Goal: Answer question/provide support

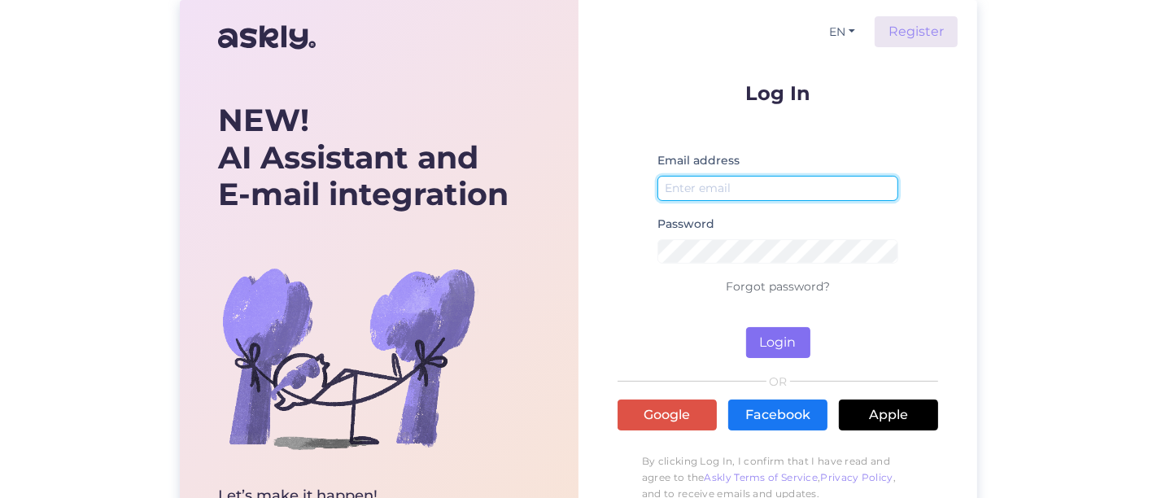
type input "[EMAIL_ADDRESS][DOMAIN_NAME]"
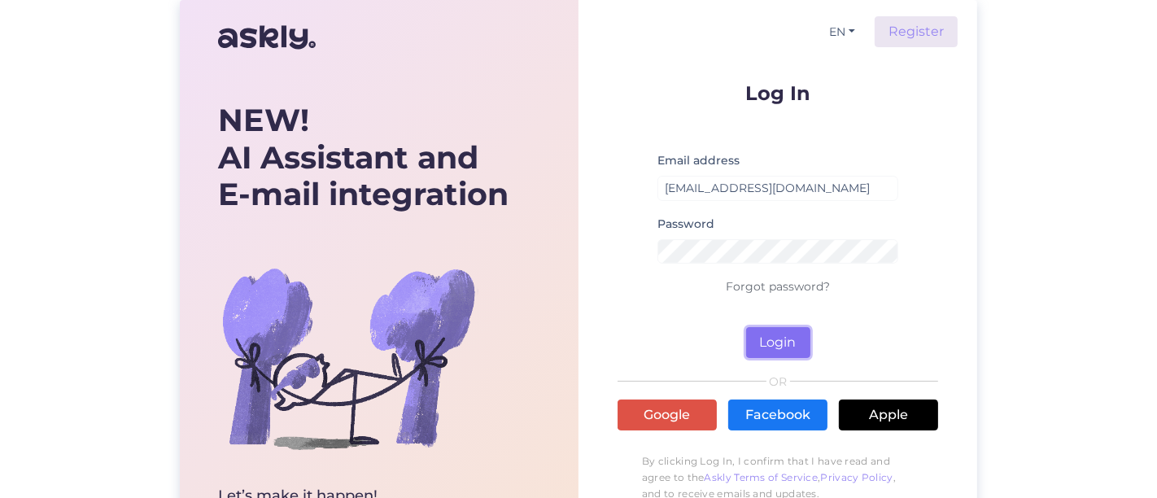
click at [768, 347] on button "Login" at bounding box center [778, 342] width 64 height 31
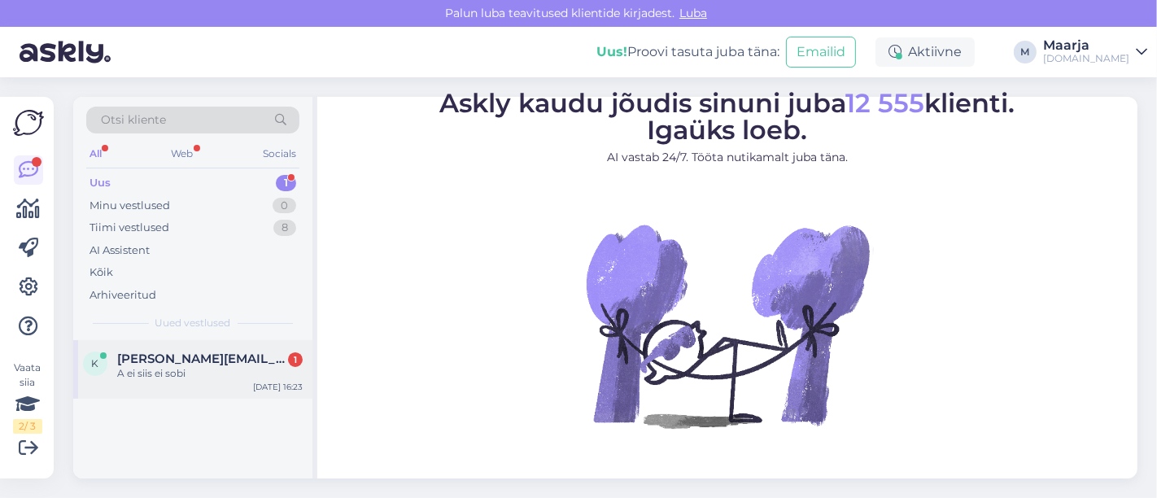
click at [175, 377] on div "A ei siis ei sobi" at bounding box center [209, 373] width 185 height 15
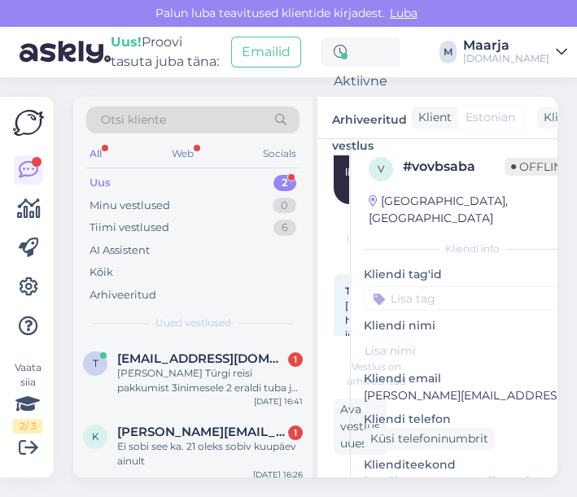
scroll to position [919, 0]
click at [151, 445] on div "Ei sobi see ka. 21 oleks sobiv kuupäev ainult" at bounding box center [209, 453] width 185 height 29
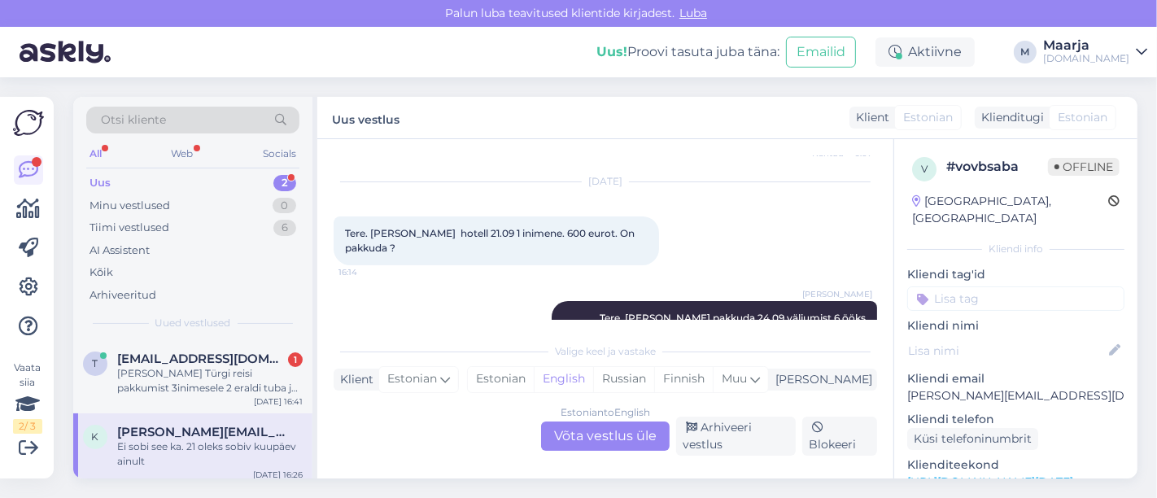
scroll to position [512, 0]
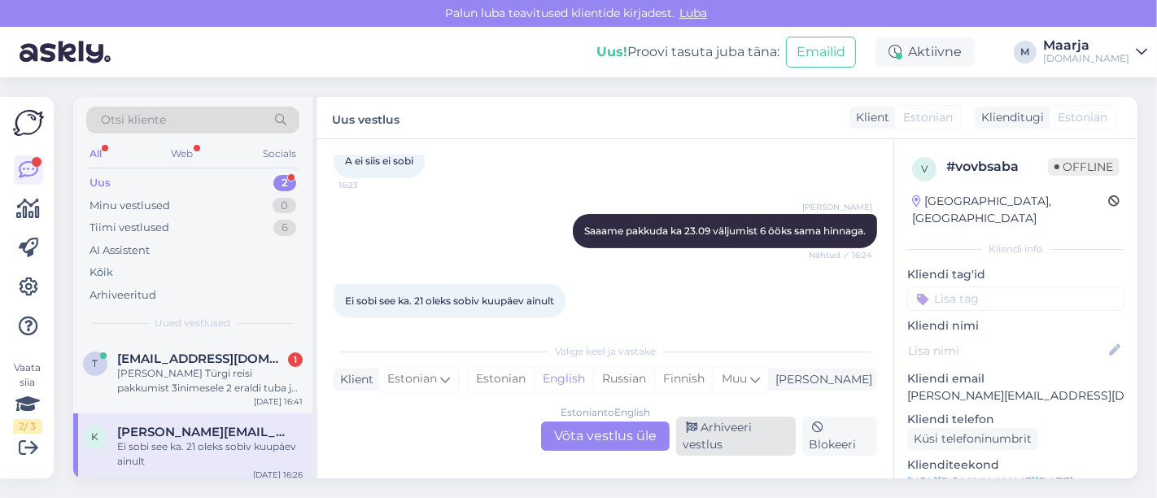
click at [722, 447] on div "Arhiveeri vestlus" at bounding box center [736, 435] width 120 height 39
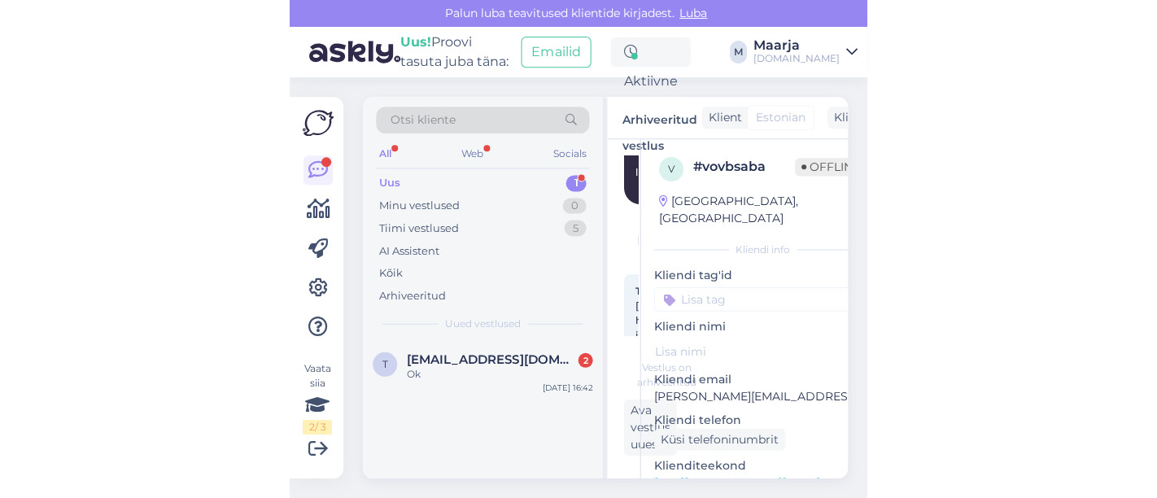
scroll to position [1230, 0]
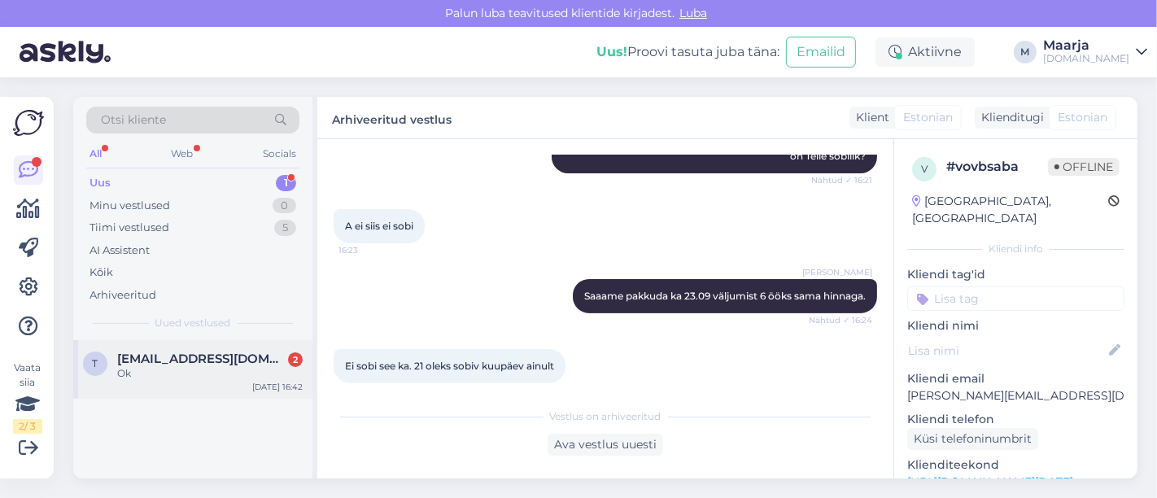
click at [187, 376] on div "Ok" at bounding box center [209, 373] width 185 height 15
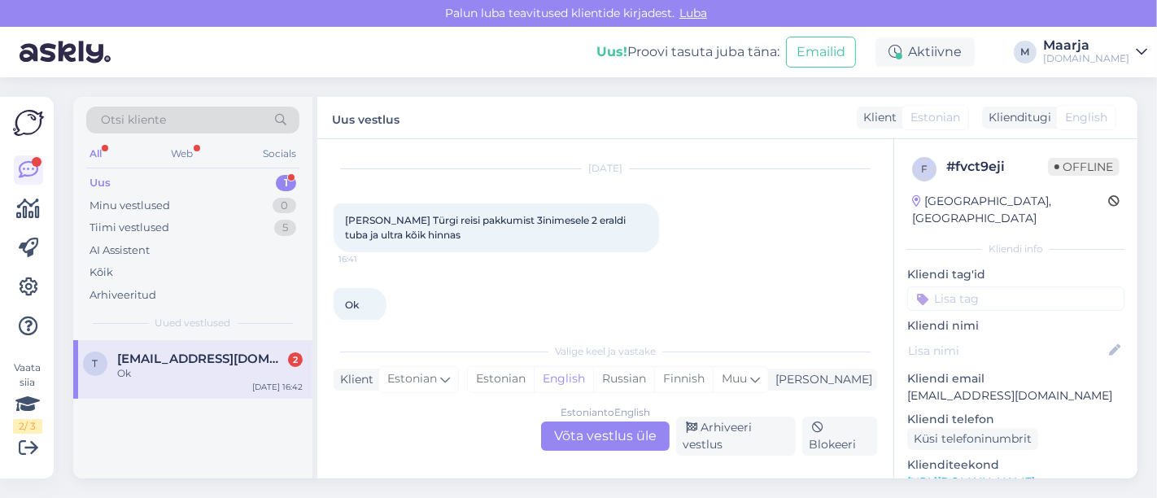
scroll to position [58, 0]
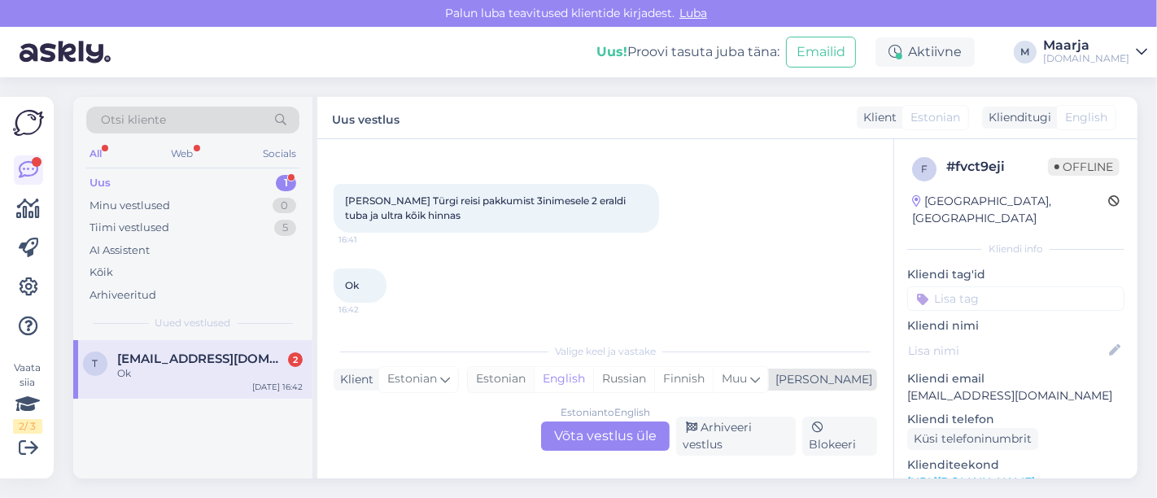
click at [534, 386] on div "Estonian" at bounding box center [501, 379] width 66 height 24
click at [568, 433] on div "Estonian to Estonian Võta vestlus üle" at bounding box center [605, 435] width 129 height 29
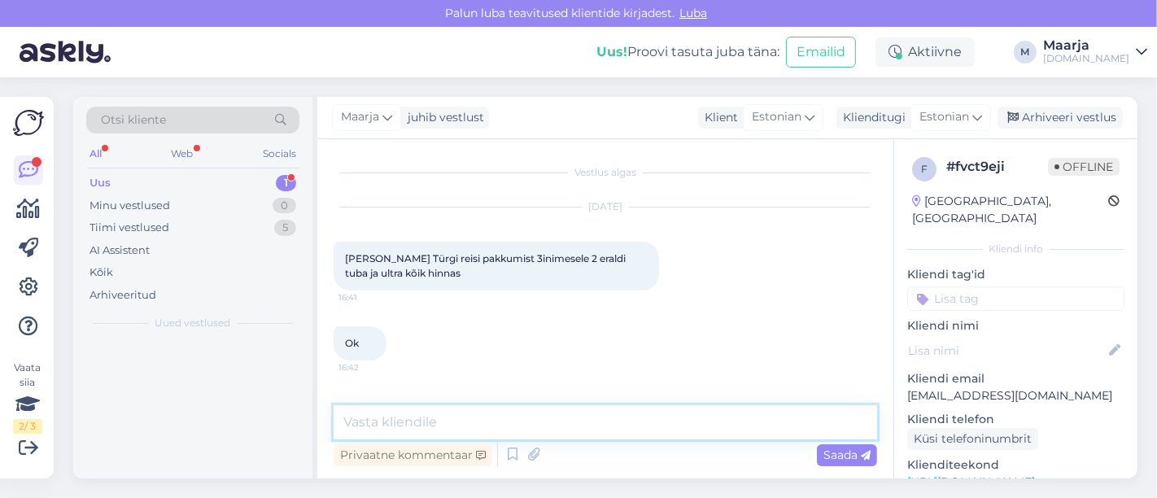
click at [395, 410] on textarea at bounding box center [604, 422] width 543 height 34
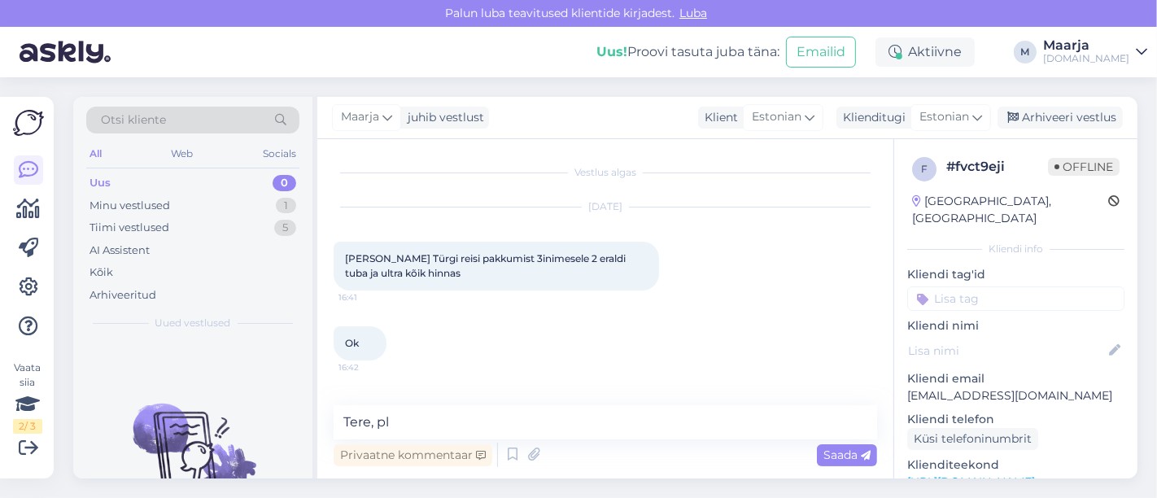
click at [966, 474] on link "[URL][DOMAIN_NAME]" at bounding box center [971, 481] width 128 height 15
click at [426, 424] on textarea "Tere, pl" at bounding box center [604, 422] width 543 height 34
drag, startPoint x: 1050, startPoint y: 379, endPoint x: 906, endPoint y: 382, distance: 144.0
click at [906, 382] on div "f # fvct9eji Offline [GEOGRAPHIC_DATA], [GEOGRAPHIC_DATA] Kliendi info Kliendi …" at bounding box center [1015, 482] width 243 height 686
copy p "[EMAIL_ADDRESS][DOMAIN_NAME]"
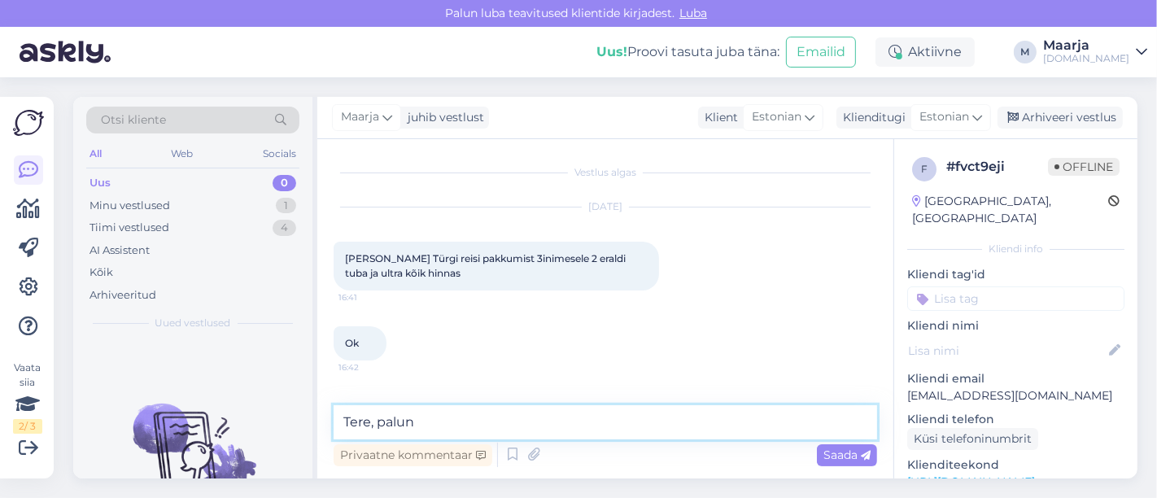
click at [449, 437] on textarea "Tere, palun" at bounding box center [604, 422] width 543 height 34
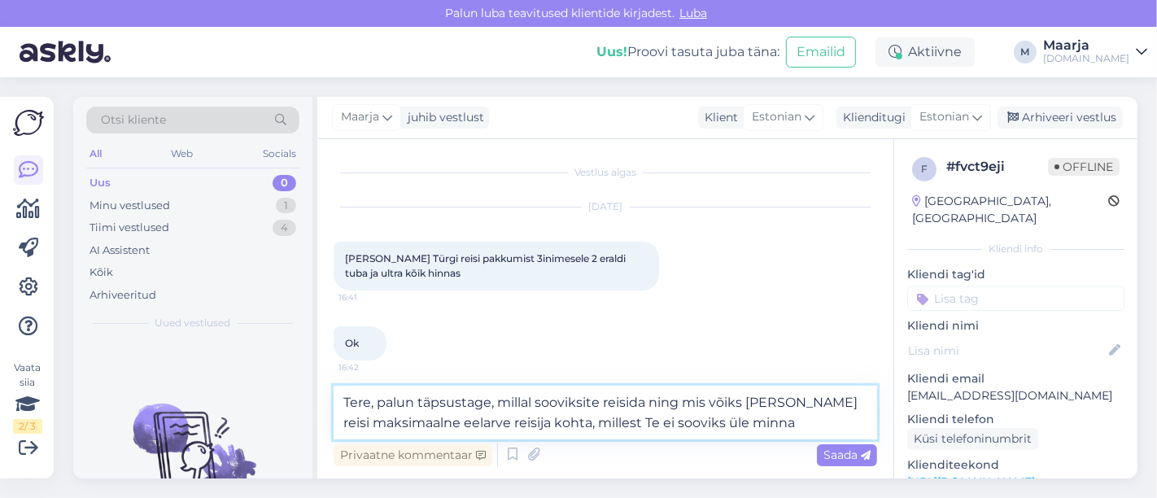
type textarea "Tere, palun täpsustage, millal sooviksite reisida ning mis võiks [PERSON_NAME] …"
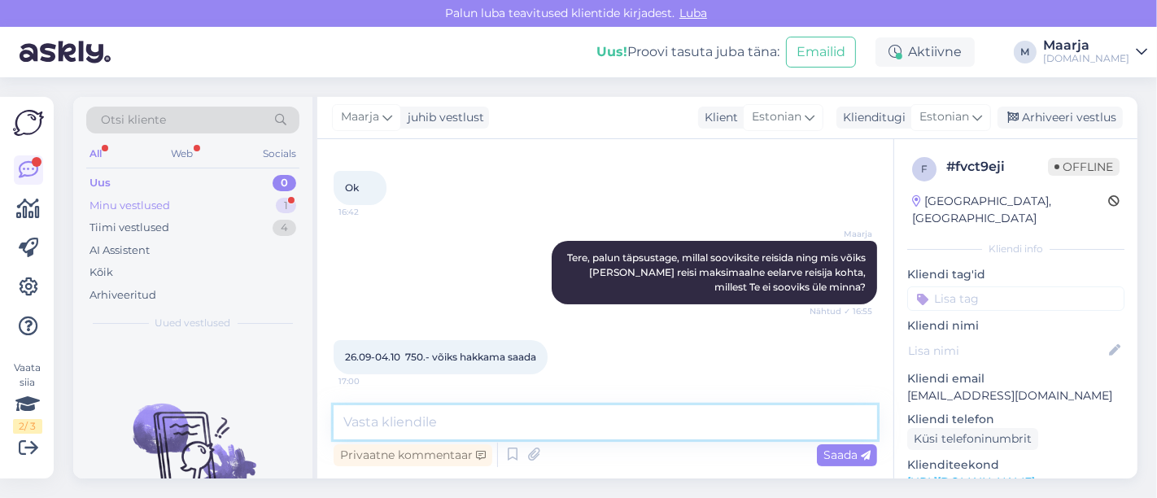
scroll to position [225, 0]
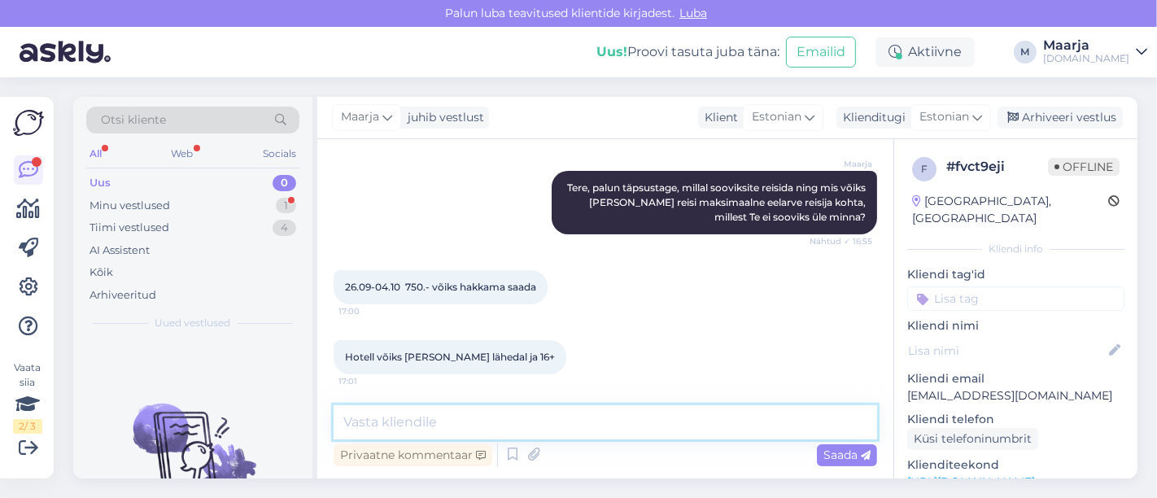
click at [421, 429] on textarea at bounding box center [604, 422] width 543 height 34
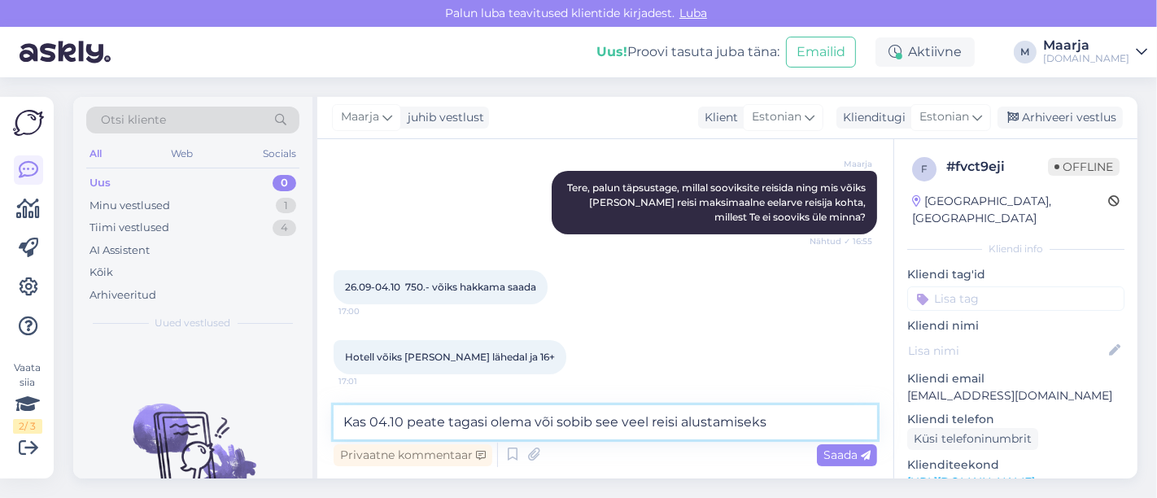
type textarea "Kas 04.10 peate tagasi olema või sobib see veel reisi alustamiseks?"
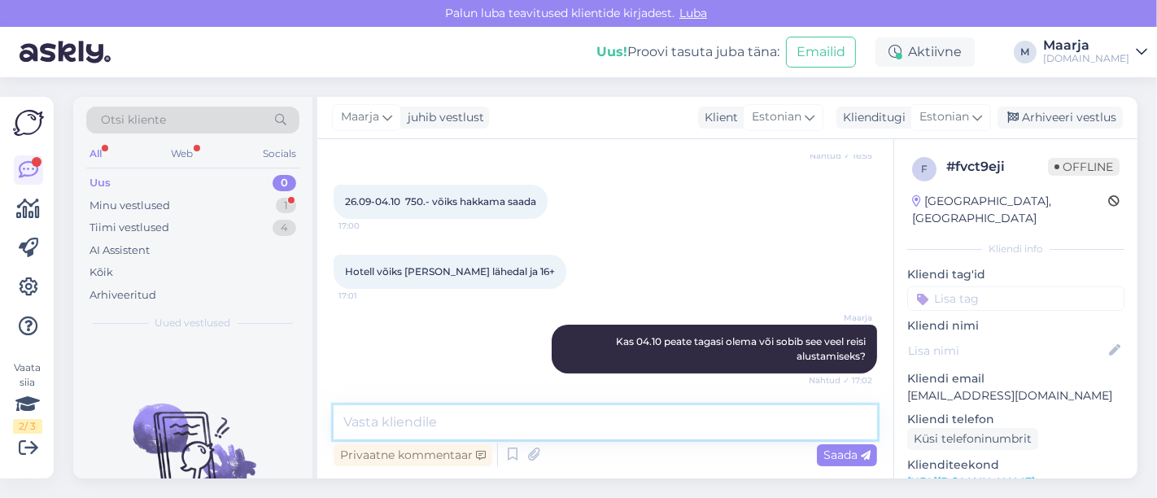
scroll to position [381, 0]
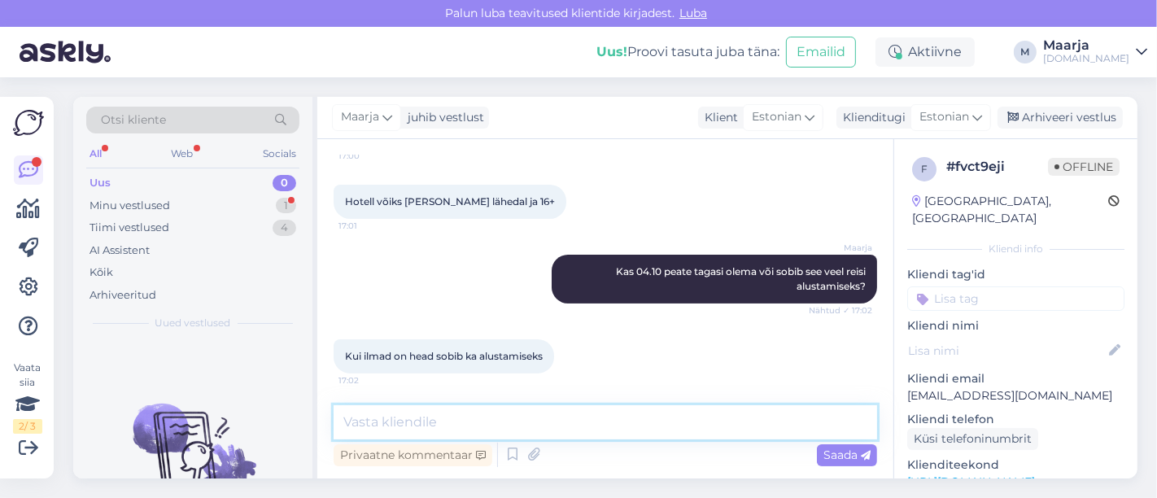
click at [378, 423] on textarea at bounding box center [604, 422] width 543 height 34
click at [399, 421] on textarea at bounding box center [604, 422] width 543 height 34
type textarea "h"
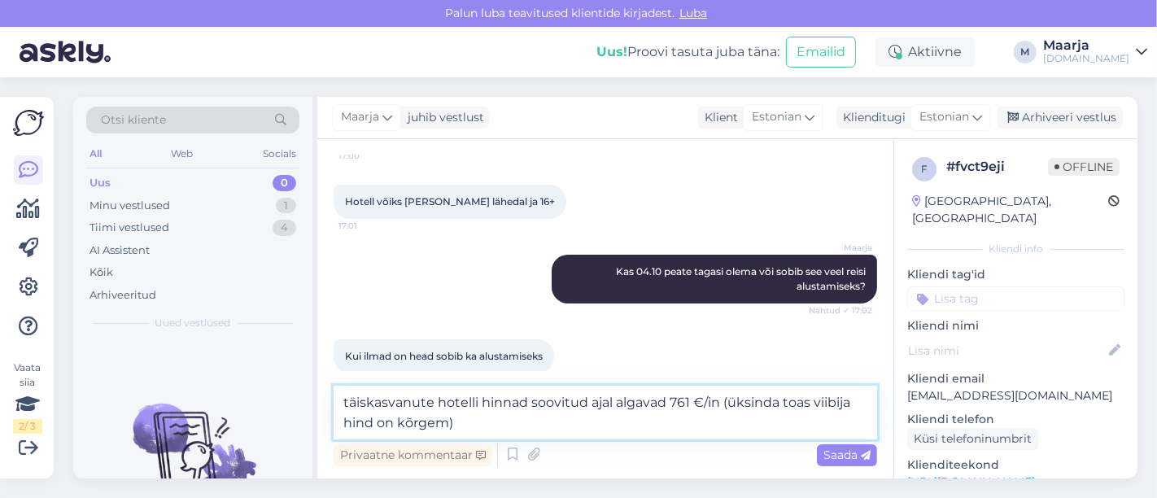
click at [561, 428] on textarea "täiskasvanute hotelli hinnad soovitud ajal algavad 761 €/in (üksinda toas viibi…" at bounding box center [604, 413] width 543 height 54
click at [700, 427] on textarea "täiskasvanute hotelli hinnad soovitud ajal algavad 761 €/in (üksinda toas viibi…" at bounding box center [604, 413] width 543 height 54
drag, startPoint x: 725, startPoint y: 409, endPoint x: 451, endPoint y: 421, distance: 273.6
click at [451, 421] on textarea "täiskasvanute hotelli hinnad soovitud ajal algavad 761 €/in (üksinda toas viibi…" at bounding box center [604, 413] width 543 height 54
click at [728, 426] on textarea "täiskasvanute hotelli hinnad soovitud ajal algavad 761 €/in (üksinda toas viibi…" at bounding box center [604, 413] width 543 height 54
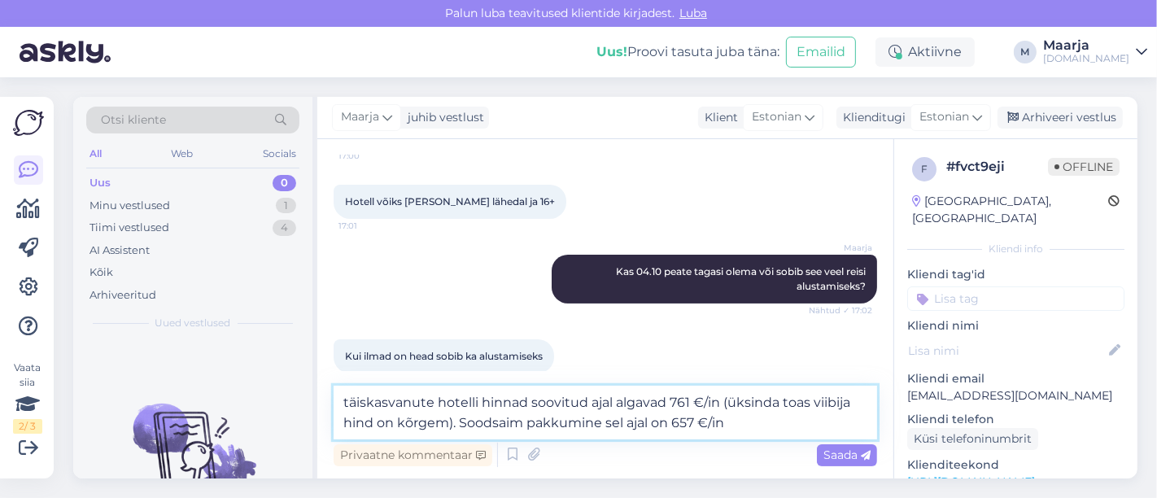
paste textarea "(üksinda toas viibija hind on kõrgem)"
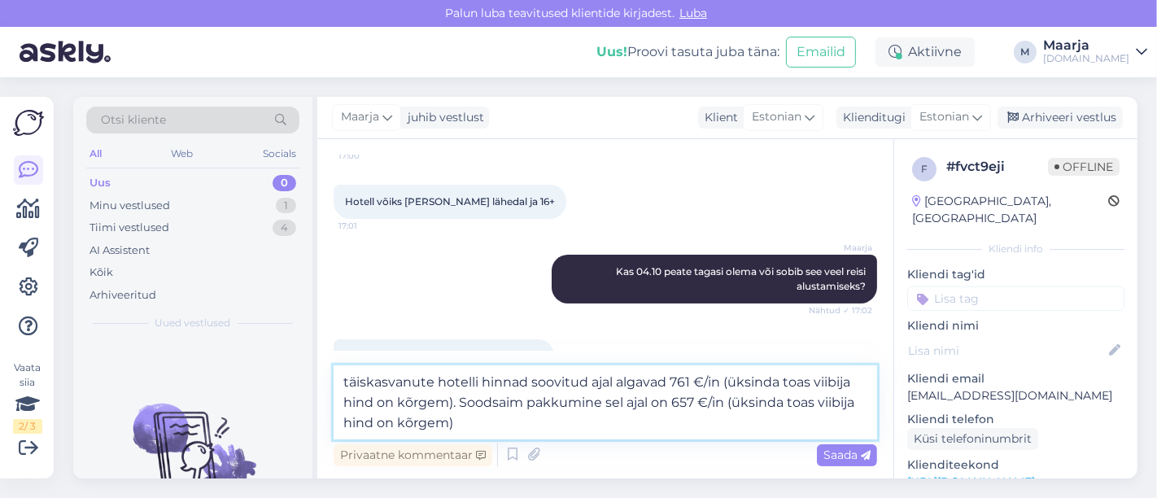
click at [489, 425] on textarea "täiskasvanute hotelli hinnad soovitud ajal algavad 761 €/in (üksinda toas viibi…" at bounding box center [604, 402] width 543 height 74
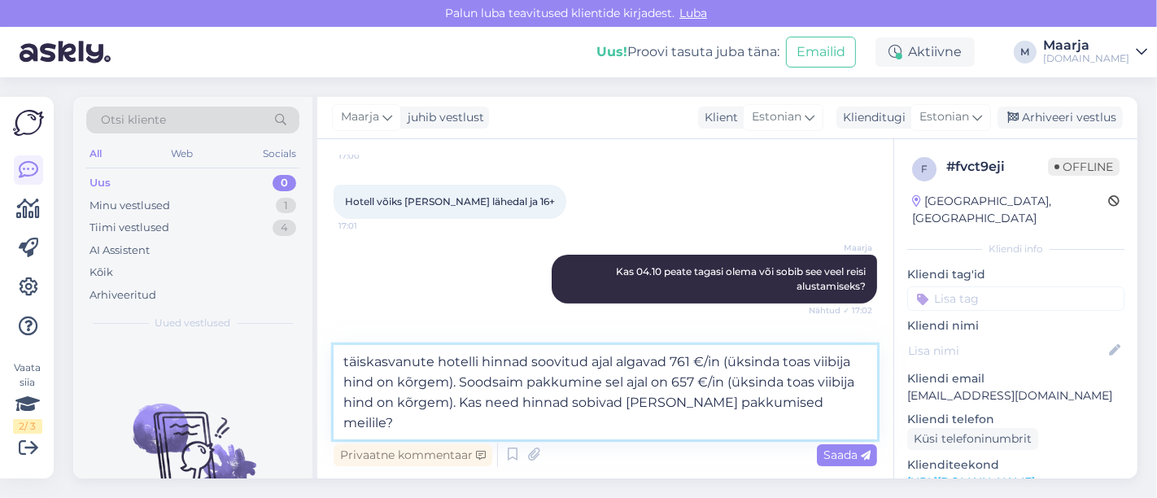
click at [725, 386] on textarea "täiskasvanute hotelli hinnad soovitud ajal algavad 761 €/in (üksinda toas viibi…" at bounding box center [604, 392] width 543 height 94
click at [721, 364] on textarea "täiskasvanute hotelli hinnad soovitud ajal algavad 761 €/in (üksinda toas viibi…" at bounding box center [604, 392] width 543 height 94
click at [766, 389] on textarea "täiskasvanute hotelli hinnad soovitud ajal algavad 761 €/in (5*) (üksinda toas …" at bounding box center [604, 392] width 543 height 94
type textarea "täiskasvanute hotelli hinnad soovitud ajal algavad 761 €/in (5*) (üksinda toas …"
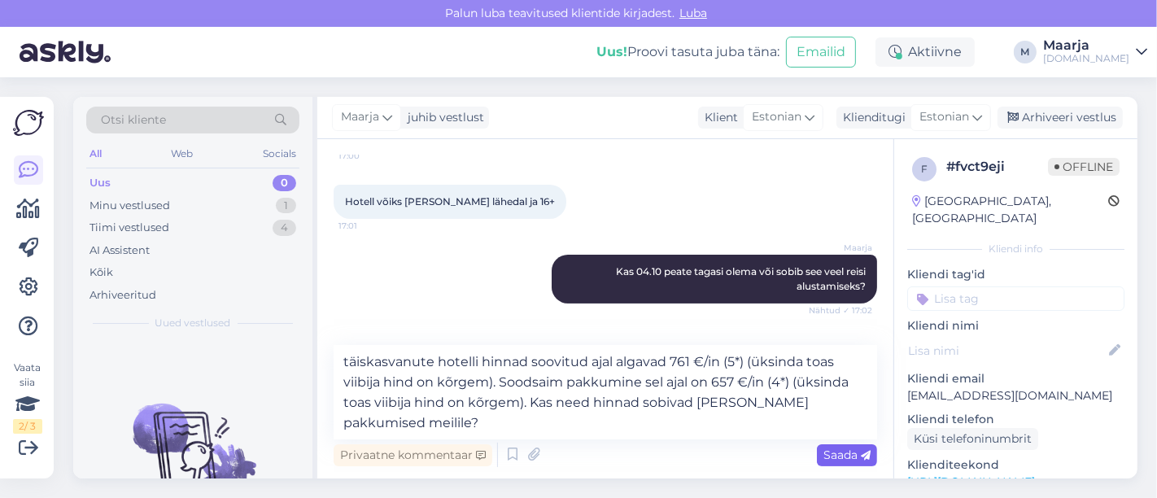
click at [845, 456] on span "Saada" at bounding box center [846, 454] width 47 height 15
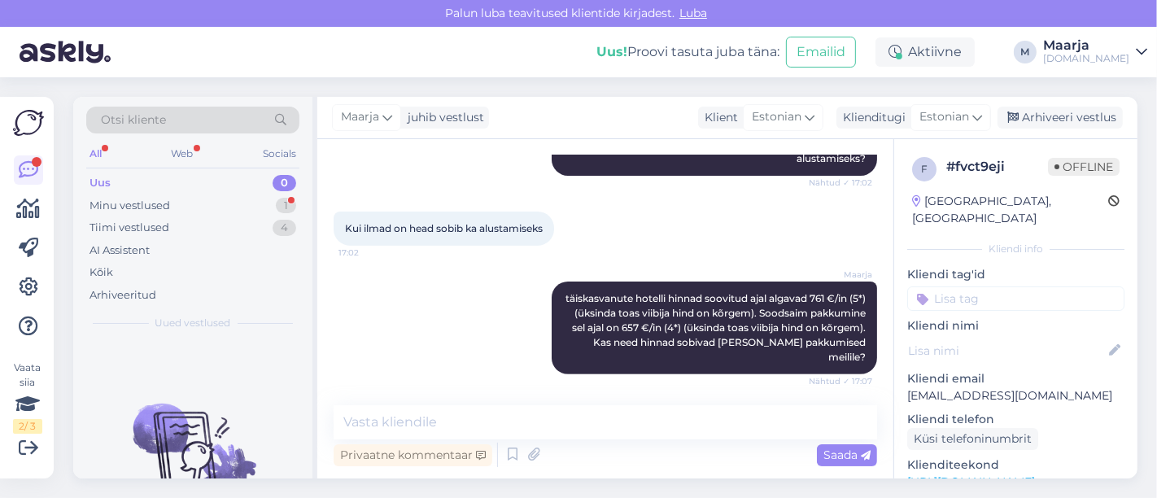
scroll to position [663, 0]
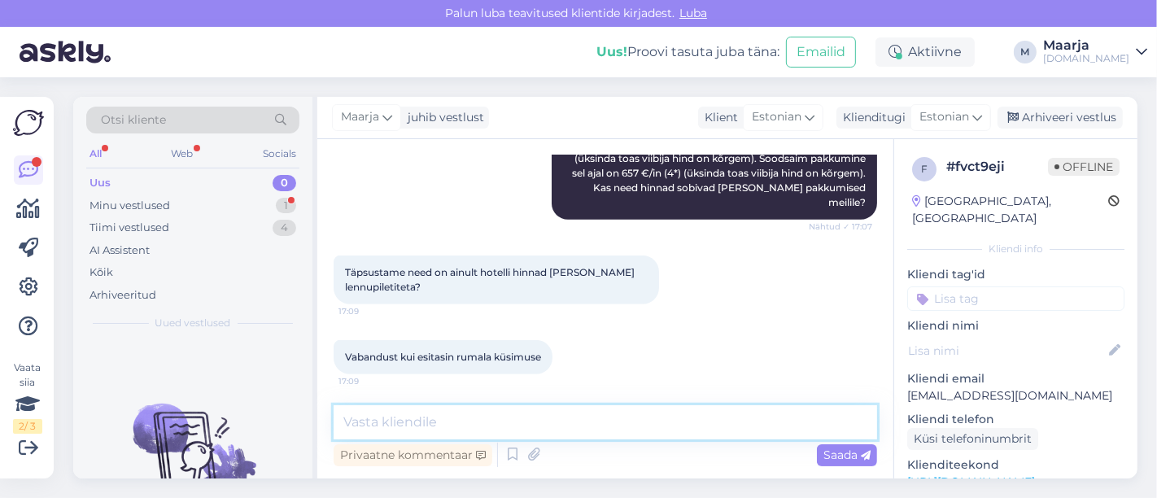
click at [405, 425] on textarea at bounding box center [604, 422] width 543 height 34
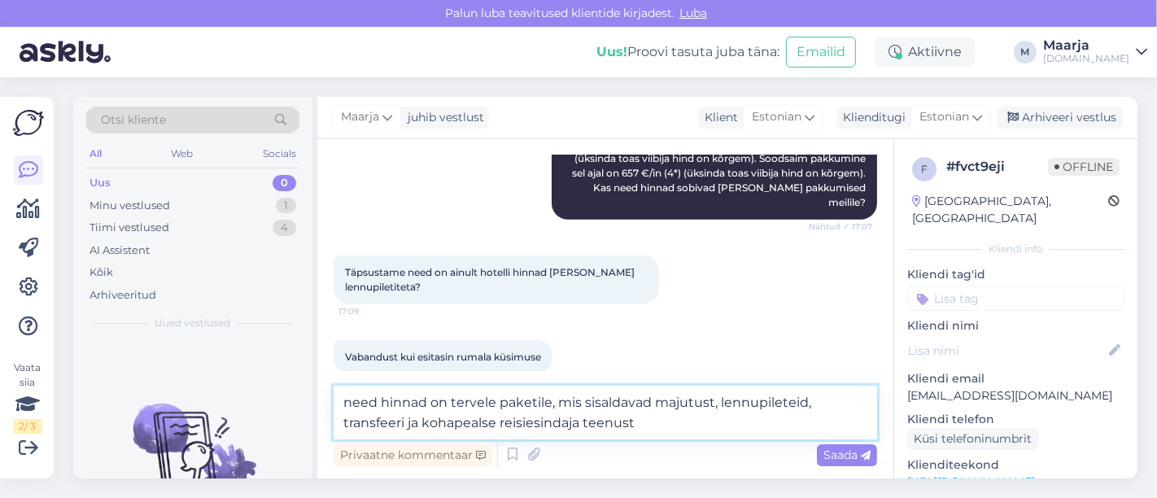
type textarea "need hinnad on tervele paketile, mis sisaldavad majutust, lennupileteid, transf…"
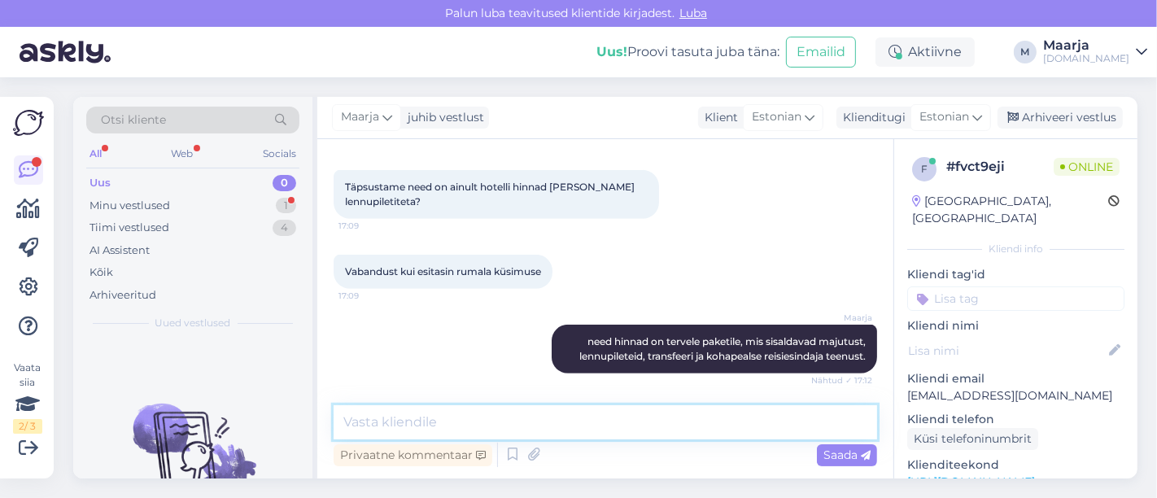
scroll to position [817, 0]
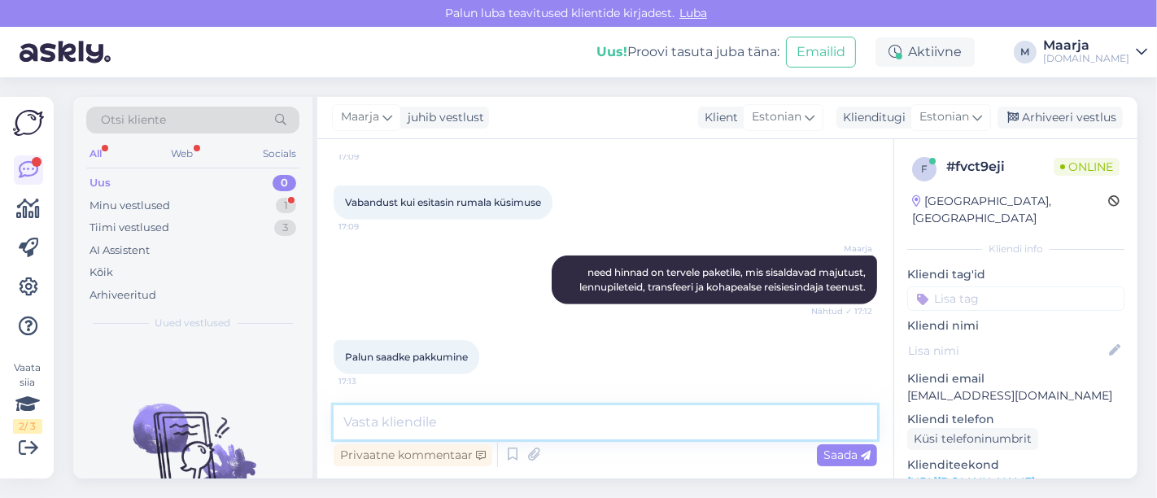
click at [360, 428] on textarea at bounding box center [604, 422] width 543 height 34
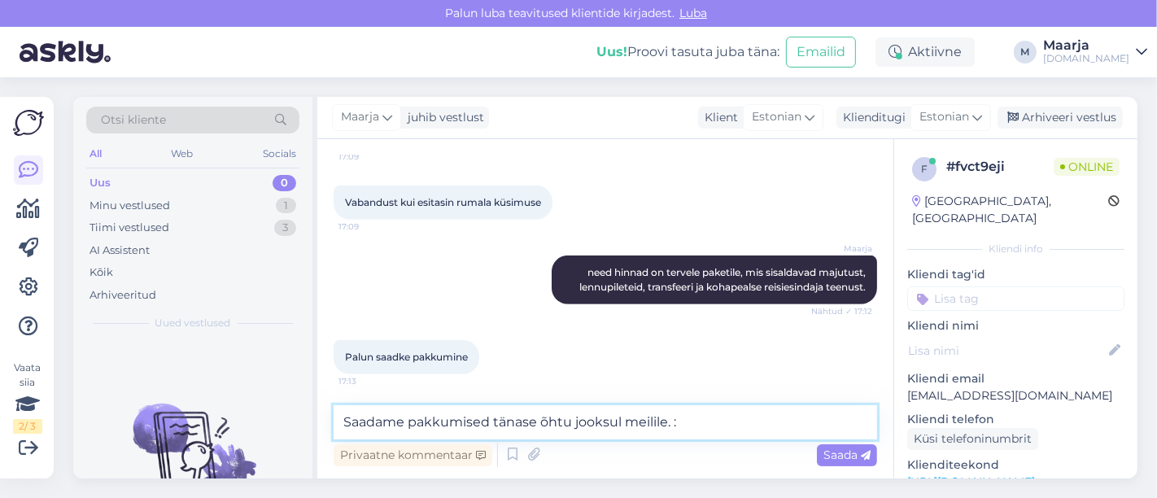
type textarea "Saadame pakkumised tänase õhtu jooksul meilile. :)"
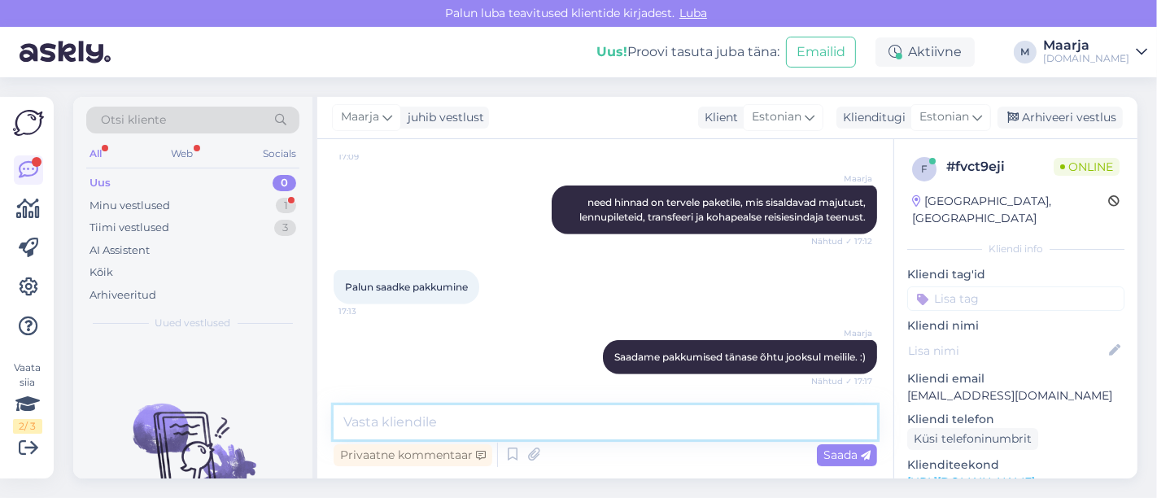
scroll to position [972, 0]
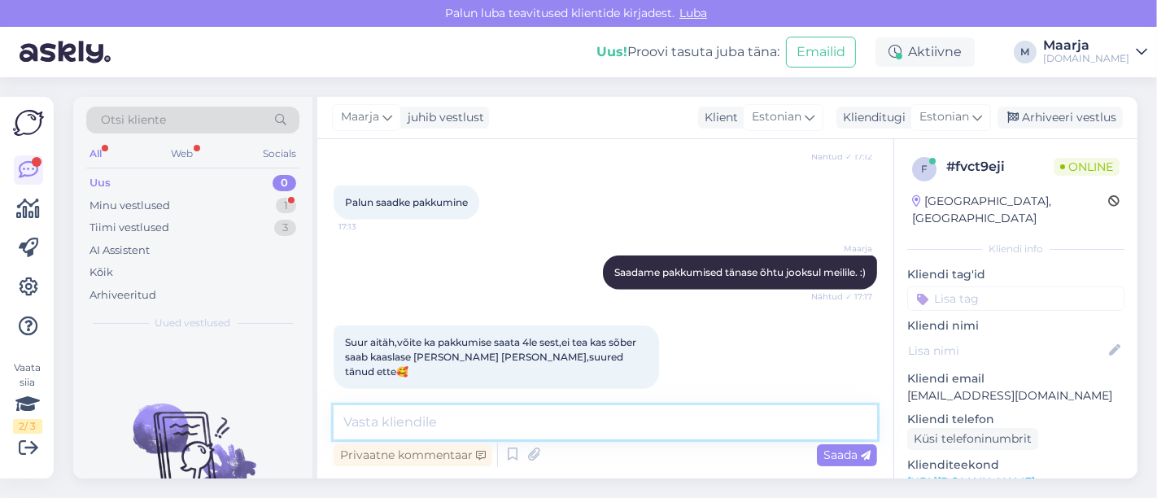
click at [465, 419] on textarea at bounding box center [604, 422] width 543 height 34
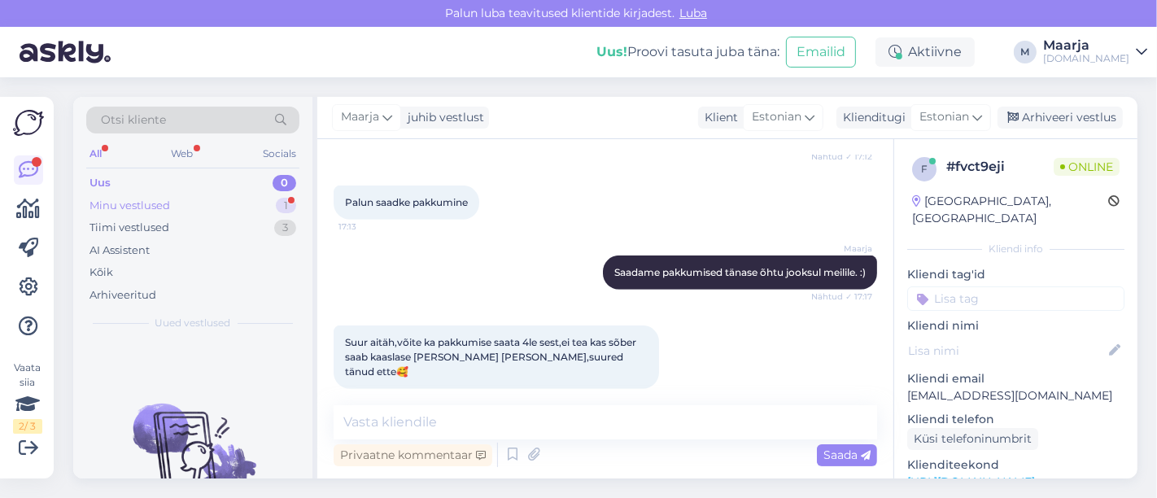
click at [188, 207] on div "Minu vestlused 1" at bounding box center [192, 205] width 213 height 23
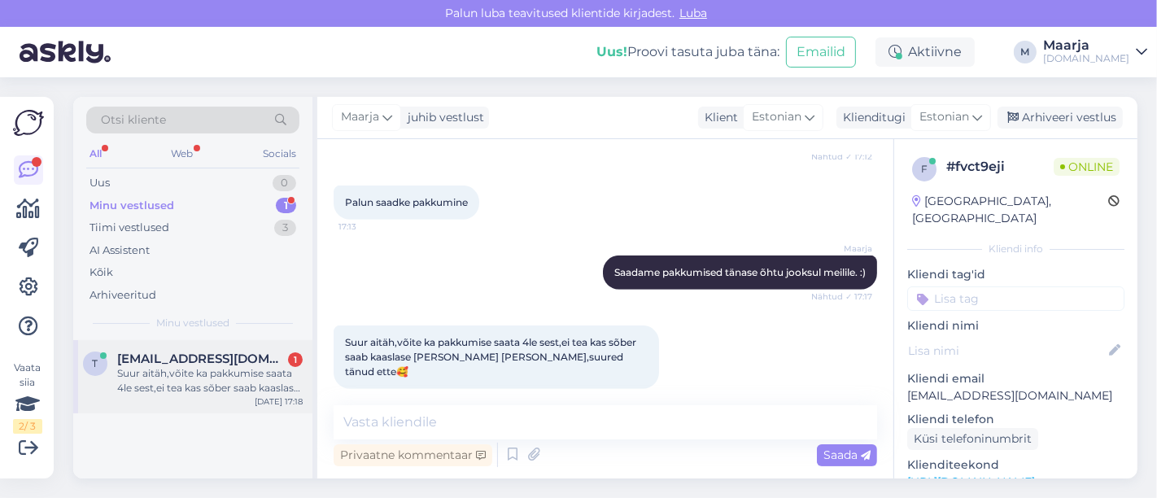
click at [168, 368] on div "Suur aitäh,võite ka pakkumise saata 4le sest,ei tea kas sõber saab kaaslase [PE…" at bounding box center [209, 380] width 185 height 29
click at [207, 178] on div "Uus 1" at bounding box center [192, 183] width 213 height 23
click at [196, 359] on span "[EMAIL_ADDRESS][DOMAIN_NAME]" at bounding box center [201, 358] width 169 height 15
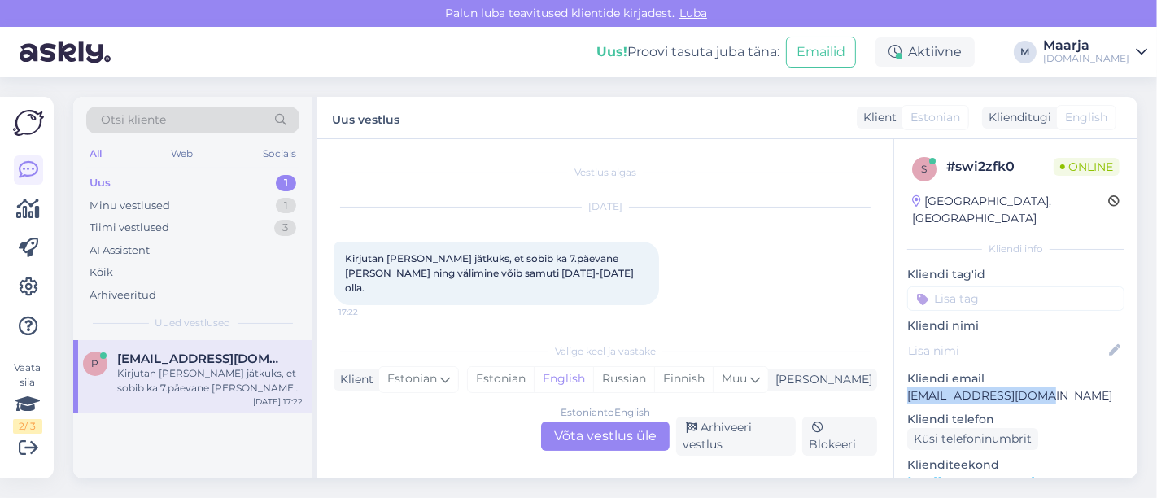
drag, startPoint x: 1066, startPoint y: 381, endPoint x: 899, endPoint y: 384, distance: 167.6
click at [899, 384] on div "s # swi2zfk0 Online [GEOGRAPHIC_DATA], [GEOGRAPHIC_DATA] Kliendi info Kliendi t…" at bounding box center [1015, 482] width 243 height 686
copy p "[EMAIL_ADDRESS][DOMAIN_NAME]"
click at [155, 112] on span "Otsi kliente" at bounding box center [133, 119] width 65 height 17
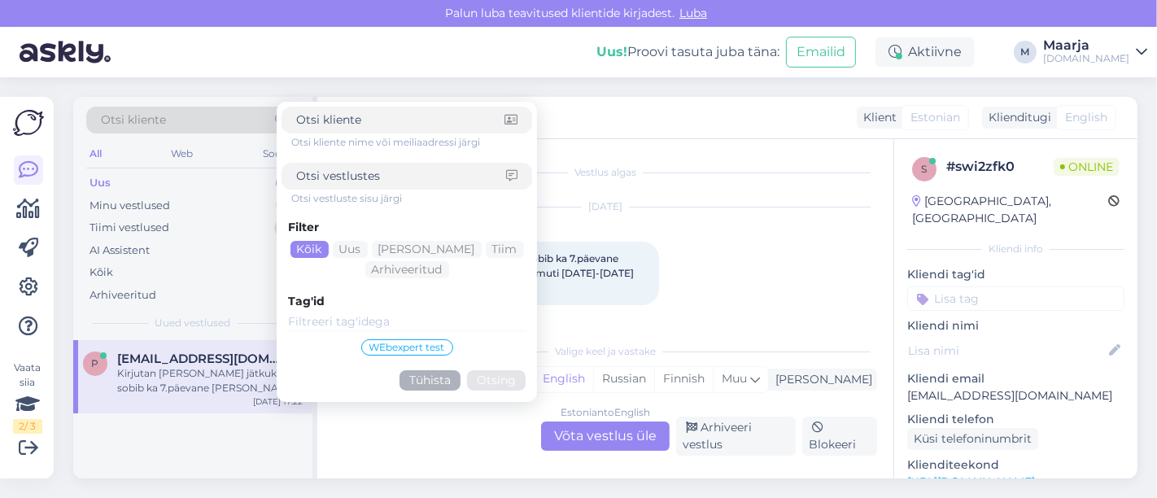
drag, startPoint x: 155, startPoint y: 112, endPoint x: 111, endPoint y: 124, distance: 45.4
click at [111, 124] on span "Otsi kliente" at bounding box center [133, 119] width 65 height 17
click at [392, 130] on div at bounding box center [406, 120] width 251 height 27
click at [384, 124] on input at bounding box center [400, 119] width 208 height 17
paste input "[EMAIL_ADDRESS][DOMAIN_NAME]"
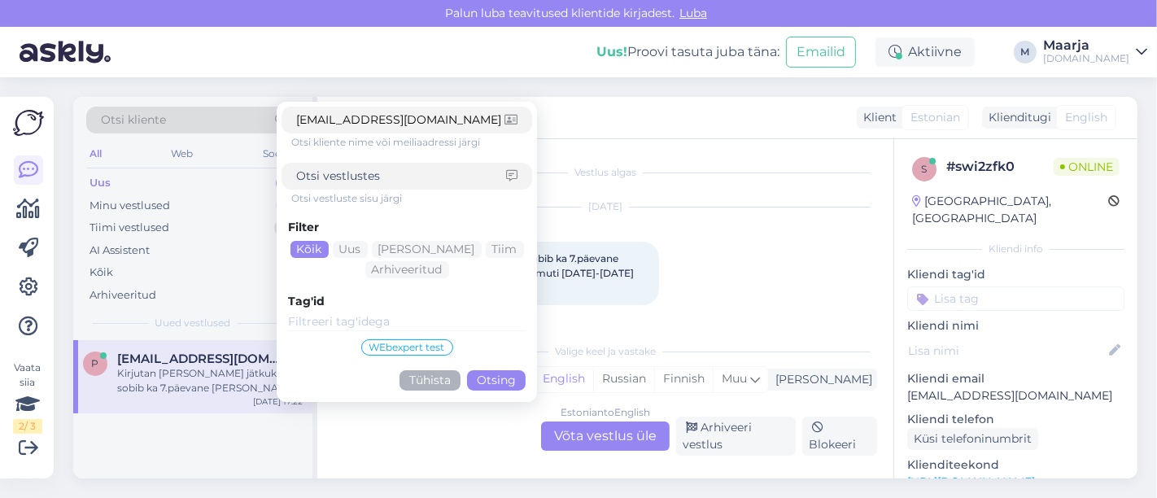
type input "[EMAIL_ADDRESS][DOMAIN_NAME]"
click at [506, 384] on button "Otsing" at bounding box center [496, 380] width 59 height 20
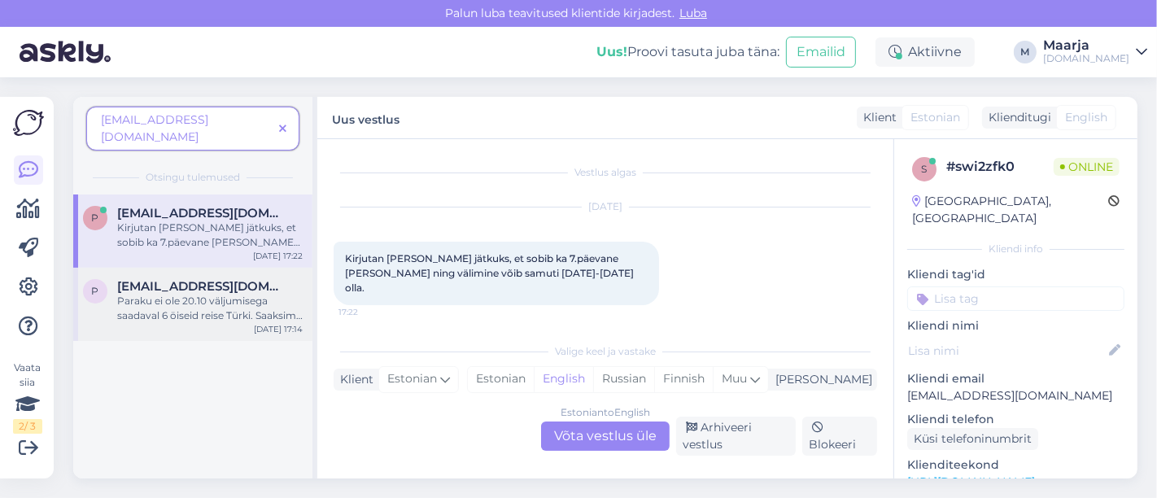
click at [194, 308] on div "p [EMAIL_ADDRESS][DOMAIN_NAME] Paraku ei ole 20.10 väljumisega saadaval 6 öisei…" at bounding box center [192, 304] width 239 height 73
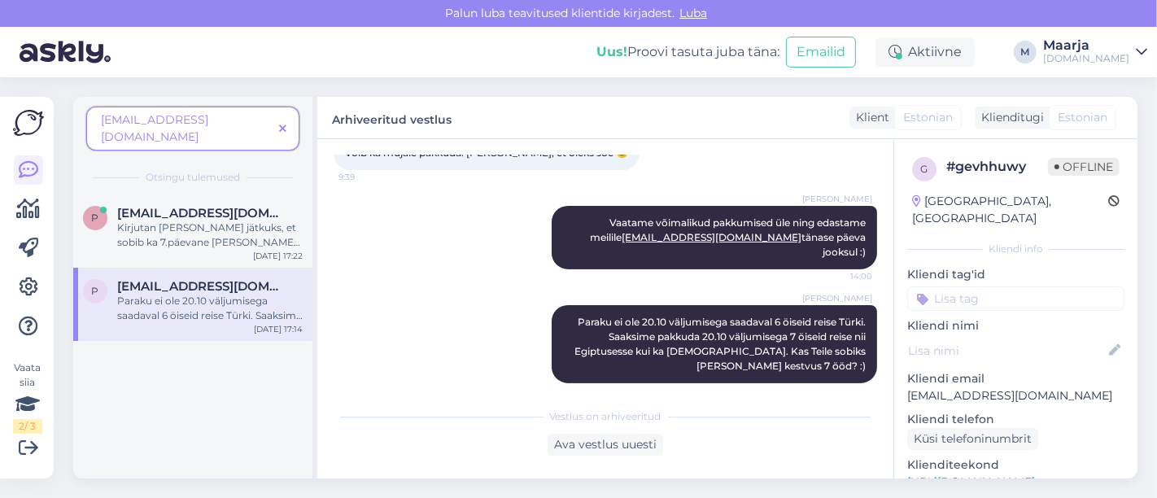
drag, startPoint x: 194, startPoint y: 308, endPoint x: 190, endPoint y: 375, distance: 66.8
click at [190, 375] on div "P [EMAIL_ADDRESS][DOMAIN_NAME] Kirjutan [PERSON_NAME] jätkuks, et sobib ka 7.pä…" at bounding box center [192, 336] width 239 height 284
click at [201, 220] on div "Kirjutan [PERSON_NAME] jätkuks, et sobib ka 7.päevane [PERSON_NAME] ning välimi…" at bounding box center [209, 234] width 185 height 29
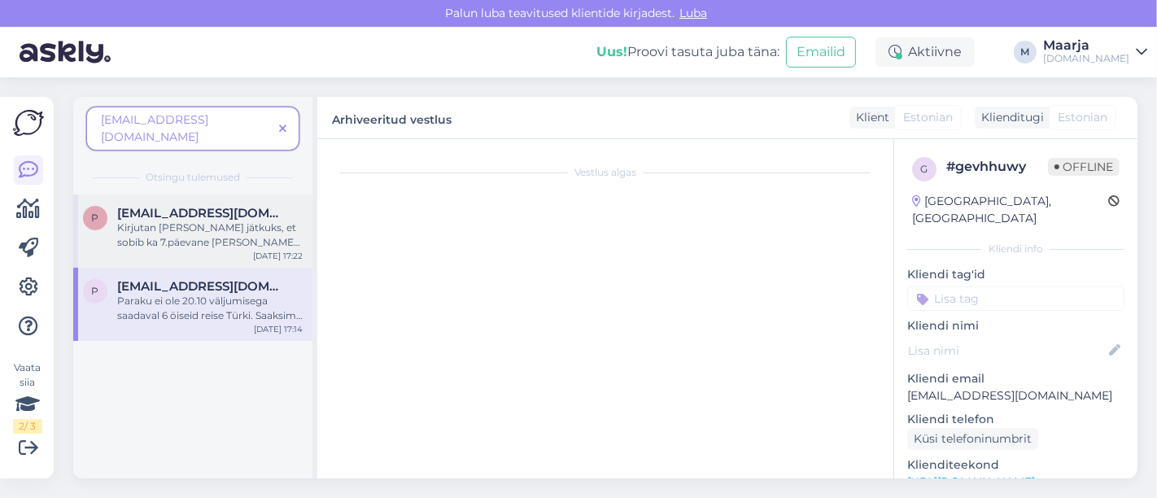
scroll to position [0, 0]
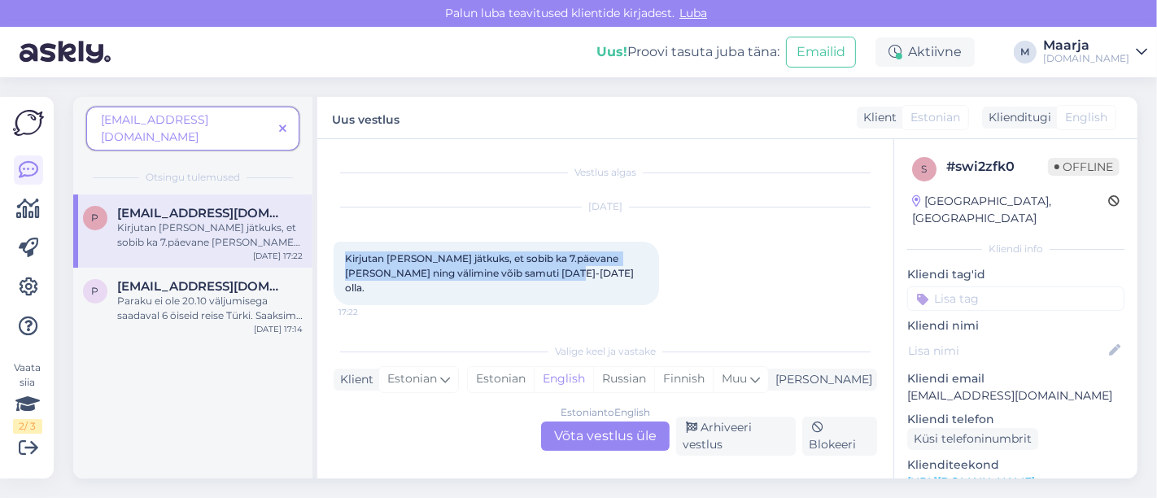
drag, startPoint x: 587, startPoint y: 272, endPoint x: 334, endPoint y: 259, distance: 253.3
click at [334, 259] on div "Kirjutan [PERSON_NAME] jätkuks, et sobib ka 7.päevane [PERSON_NAME] ning välimi…" at bounding box center [495, 273] width 325 height 63
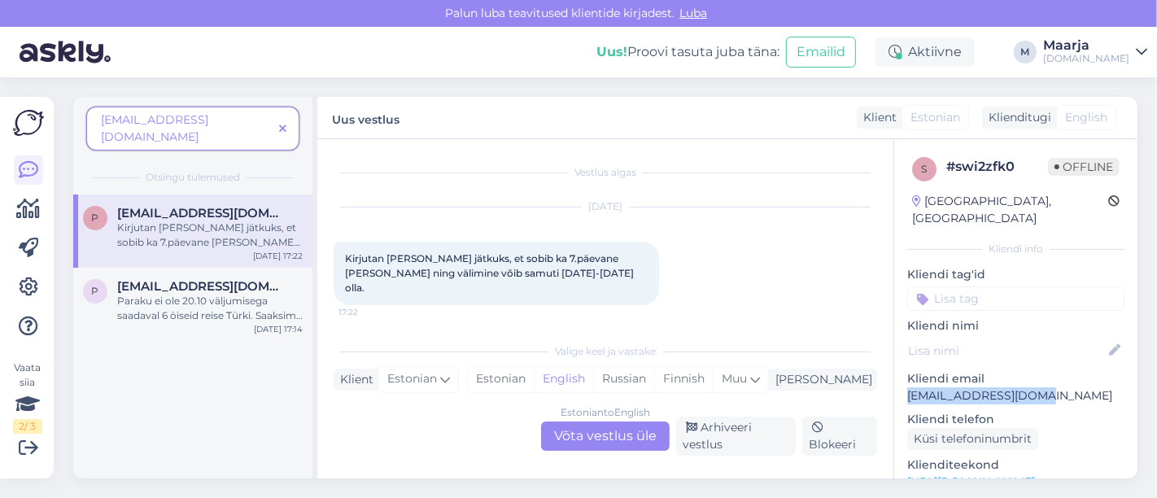
drag, startPoint x: 1018, startPoint y: 391, endPoint x: 906, endPoint y: 377, distance: 112.3
click at [907, 387] on p "[EMAIL_ADDRESS][DOMAIN_NAME]" at bounding box center [1015, 395] width 217 height 17
copy p "[EMAIL_ADDRESS][DOMAIN_NAME]"
click at [163, 294] on div "Paraku ei ole 20.10 väljumisega saadaval 6 öiseid reise Türki. Saaksime pakkuda…" at bounding box center [209, 308] width 185 height 29
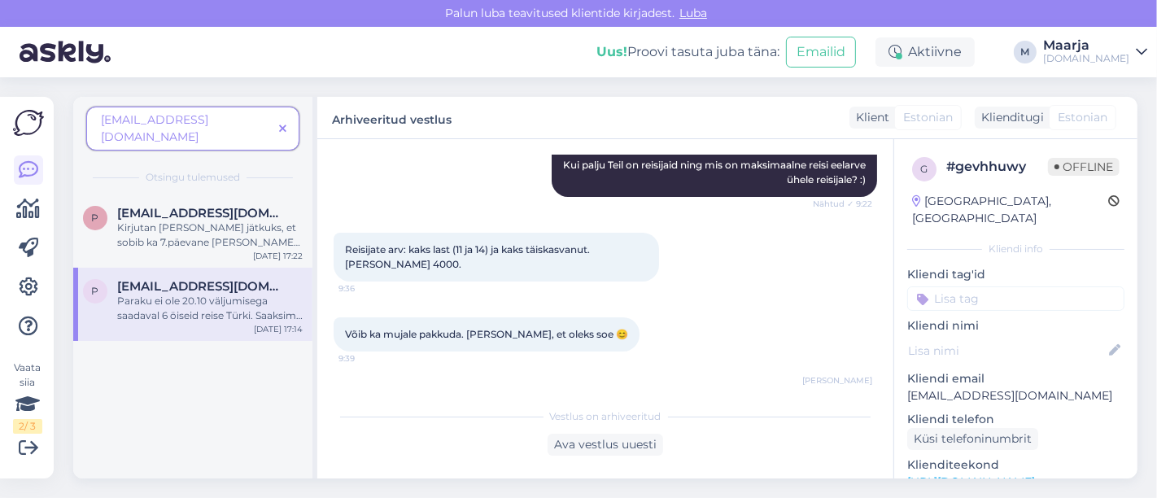
scroll to position [423, 0]
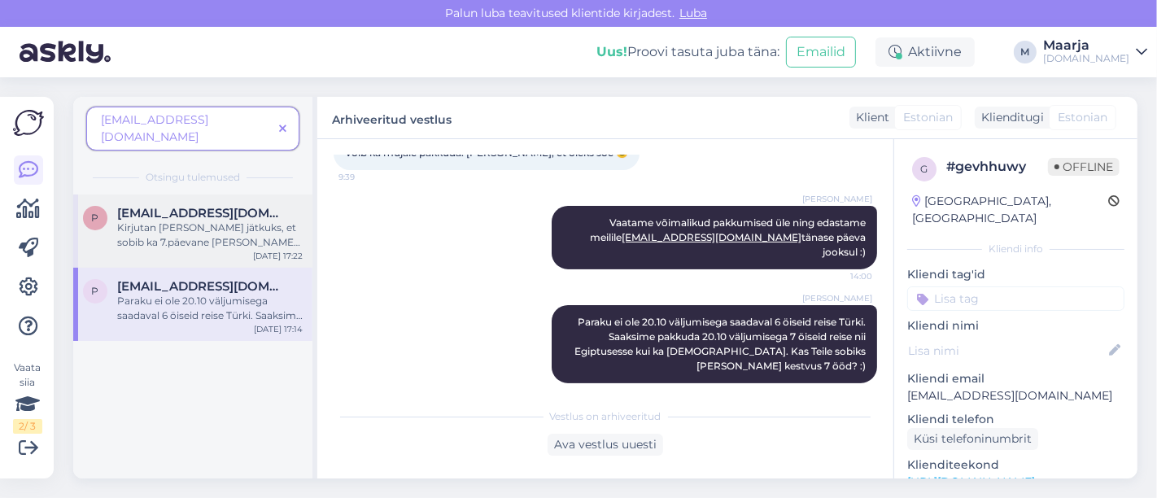
click at [178, 206] on span "[EMAIL_ADDRESS][DOMAIN_NAME]" at bounding box center [201, 213] width 169 height 15
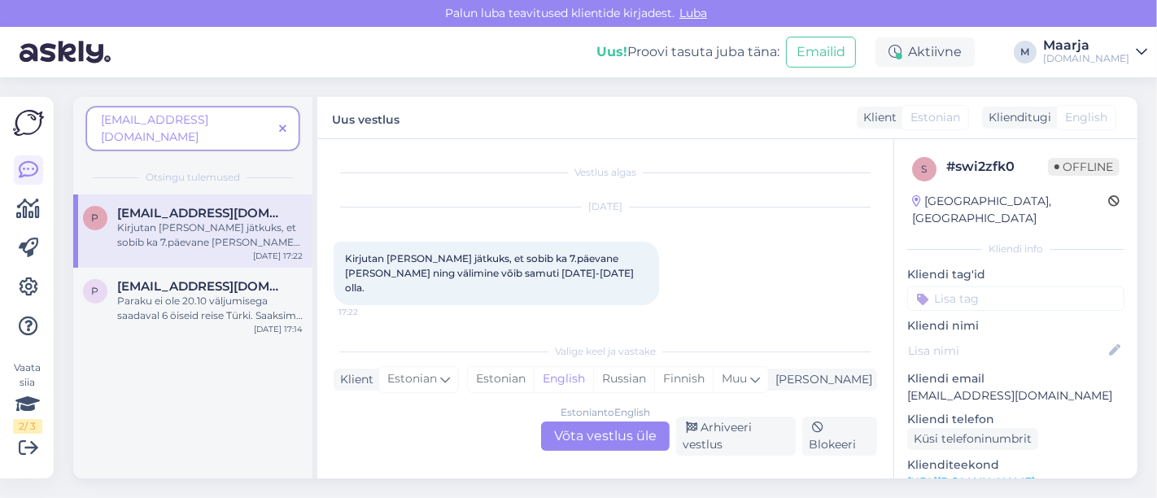
click at [282, 124] on icon at bounding box center [282, 129] width 7 height 11
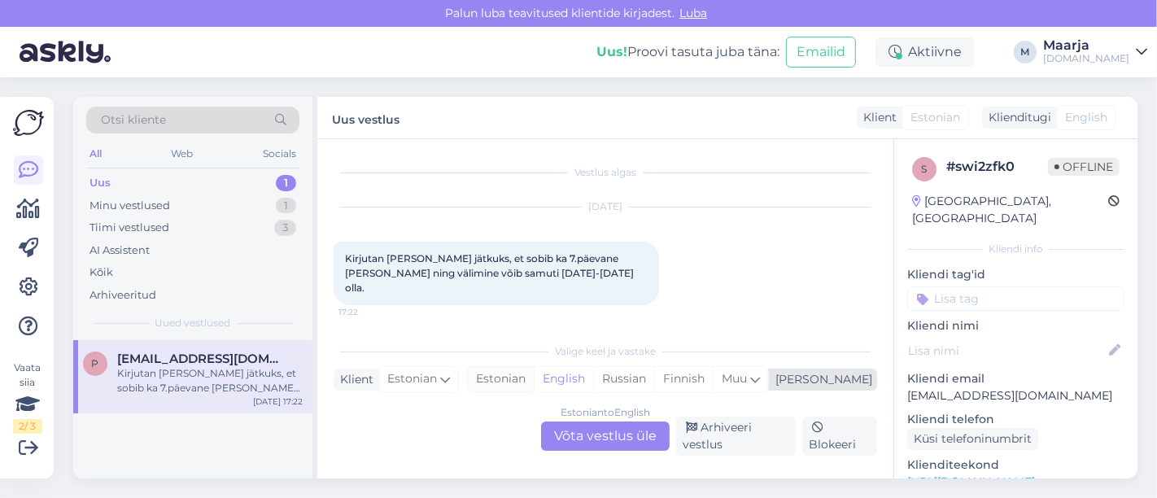
click at [534, 385] on div "Estonian" at bounding box center [501, 379] width 66 height 24
click at [598, 439] on div "Estonian to Estonian Võta vestlus üle" at bounding box center [605, 435] width 129 height 29
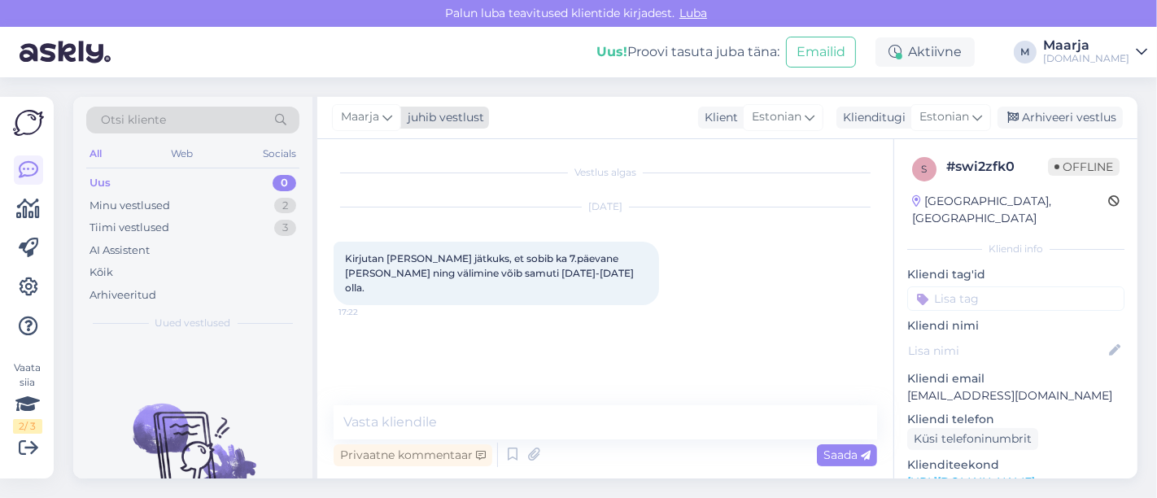
click at [428, 124] on div "juhib vestlust" at bounding box center [442, 117] width 83 height 17
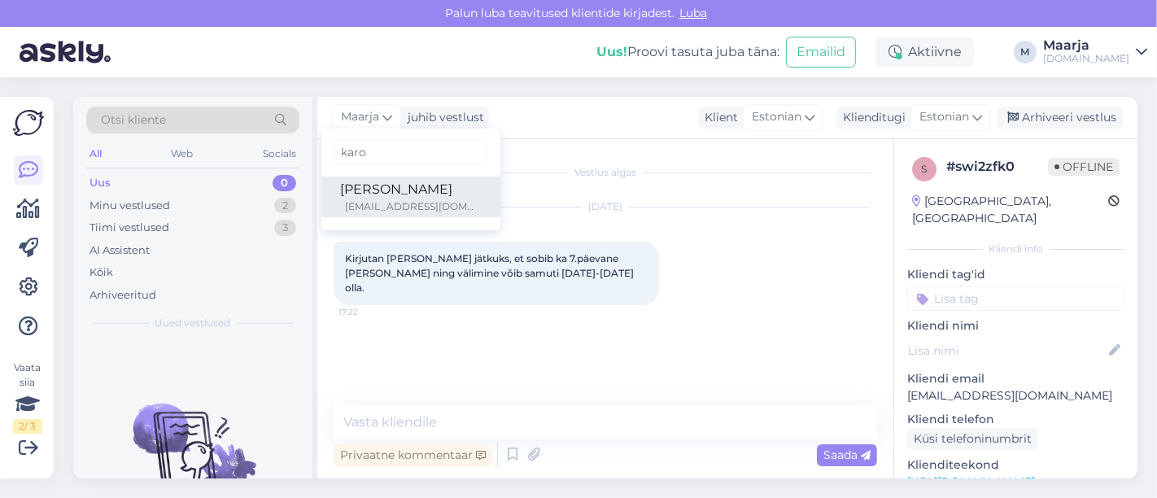
type input "karo"
click at [403, 185] on div "[PERSON_NAME]" at bounding box center [411, 190] width 140 height 20
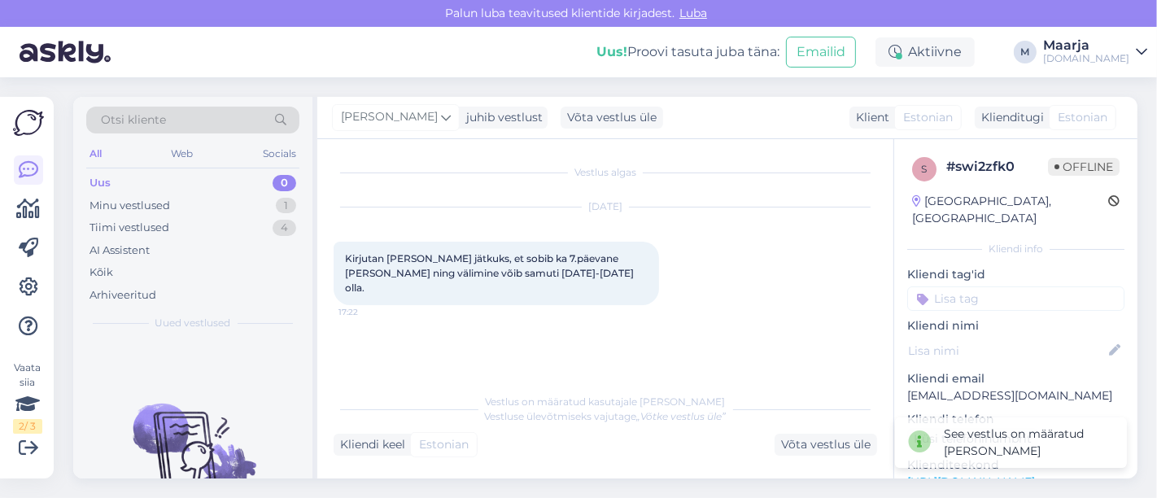
click at [113, 191] on div "Uus 0" at bounding box center [192, 183] width 213 height 23
click at [114, 205] on div "Minu vestlused" at bounding box center [129, 206] width 81 height 16
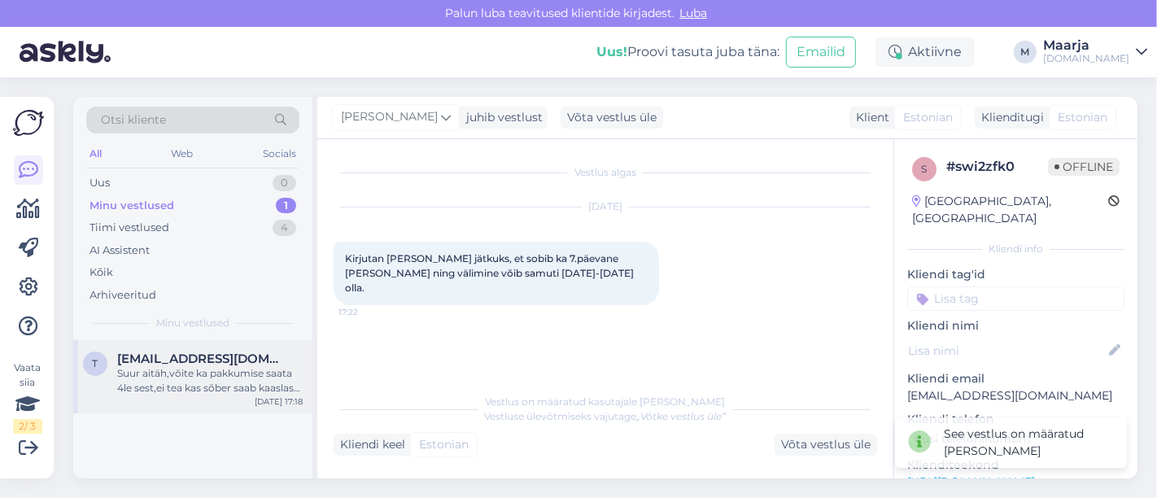
click at [207, 371] on div "Suur aitäh,võite ka pakkumise saata 4le sest,ei tea kas sõber saab kaaslase [PE…" at bounding box center [209, 380] width 185 height 29
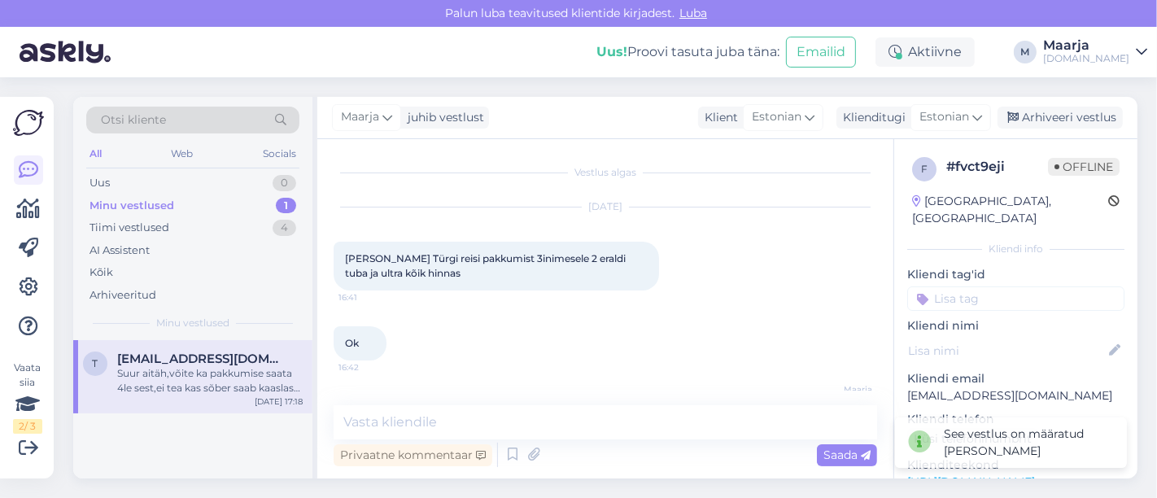
scroll to position [972, 0]
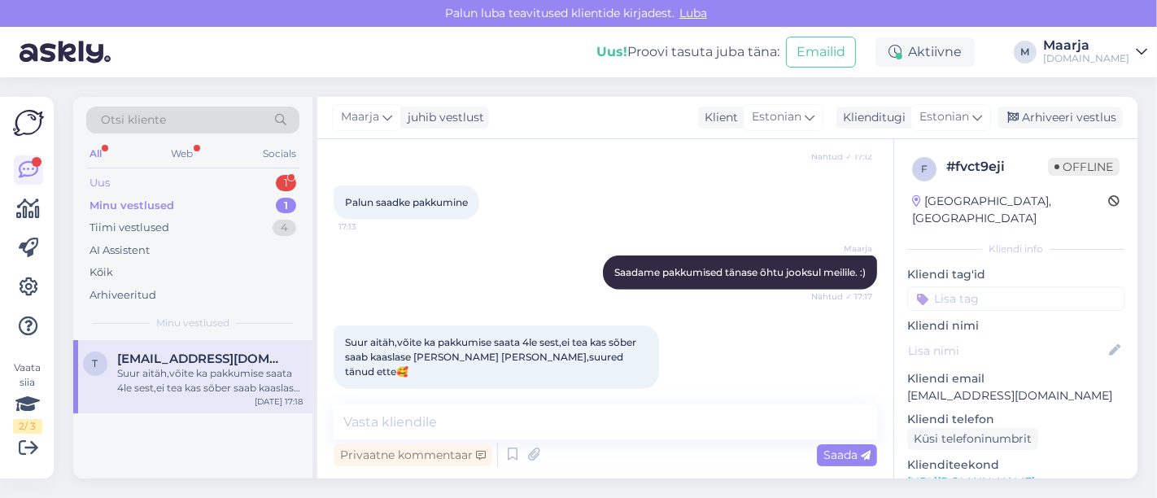
click at [155, 178] on div "Uus 1" at bounding box center [192, 183] width 213 height 23
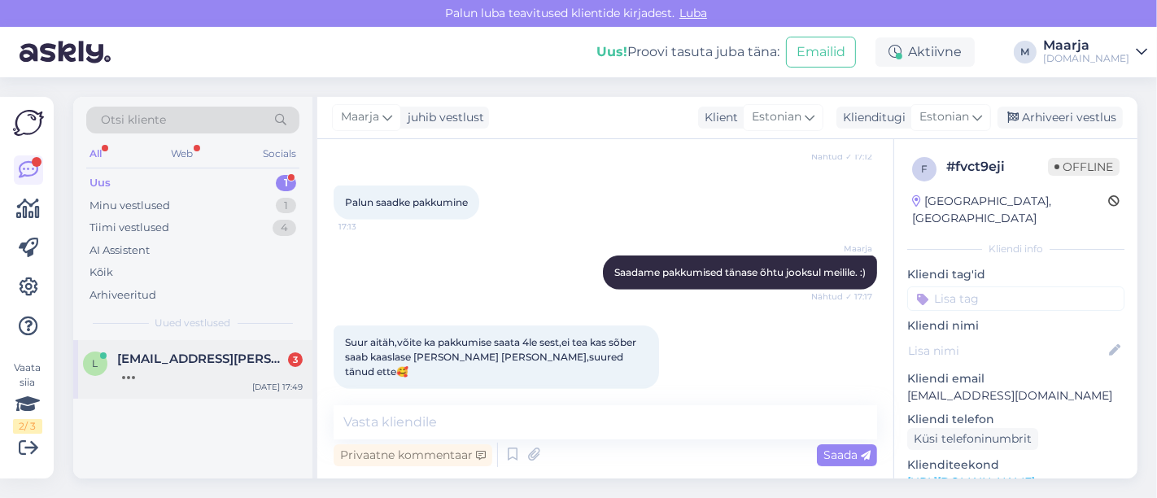
click at [180, 378] on div at bounding box center [209, 373] width 185 height 15
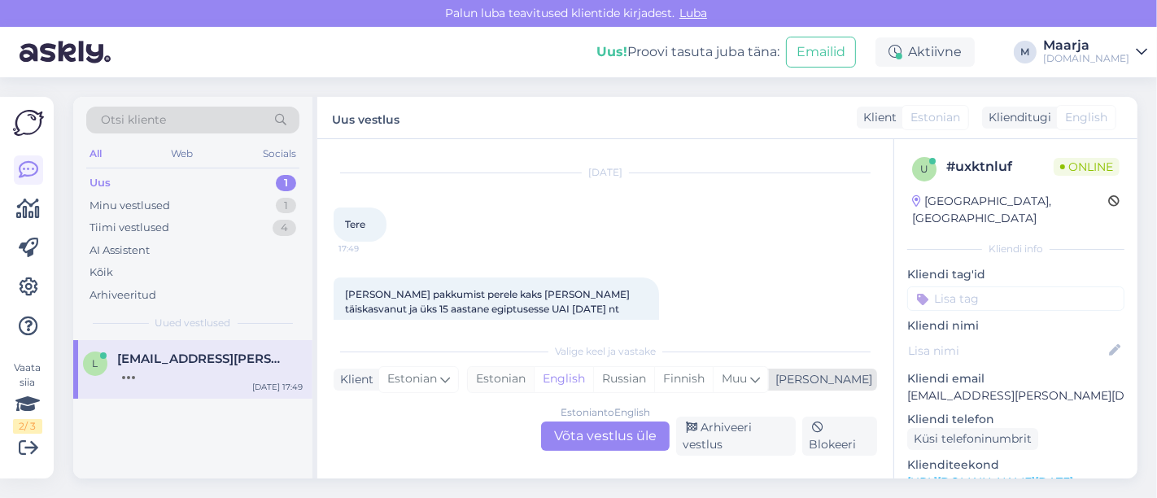
click at [534, 373] on div "Estonian" at bounding box center [501, 379] width 66 height 24
click at [581, 438] on div "Estonian to Estonian Võta vestlus üle" at bounding box center [605, 435] width 129 height 29
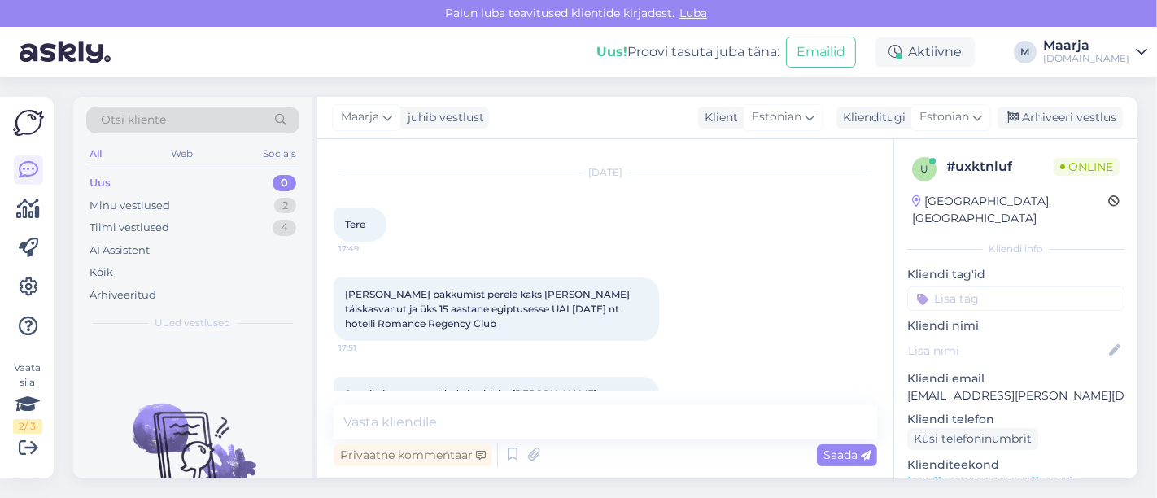
scroll to position [155, 0]
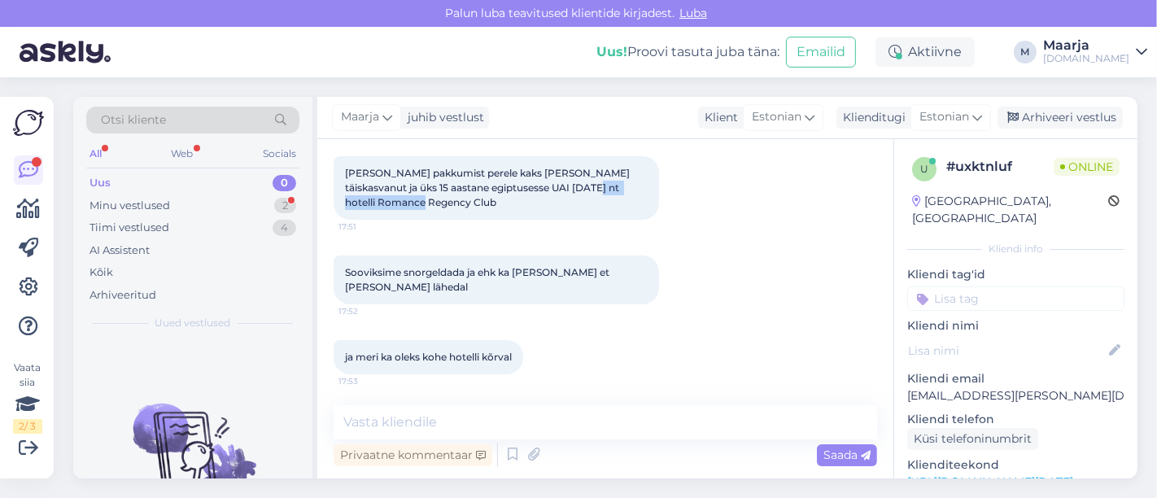
drag, startPoint x: 562, startPoint y: 198, endPoint x: 557, endPoint y: 189, distance: 10.9
click at [557, 189] on div "[PERSON_NAME] pakkumist perele kaks [PERSON_NAME] täiskasvanut ja üks 15 aastan…" at bounding box center [495, 187] width 325 height 63
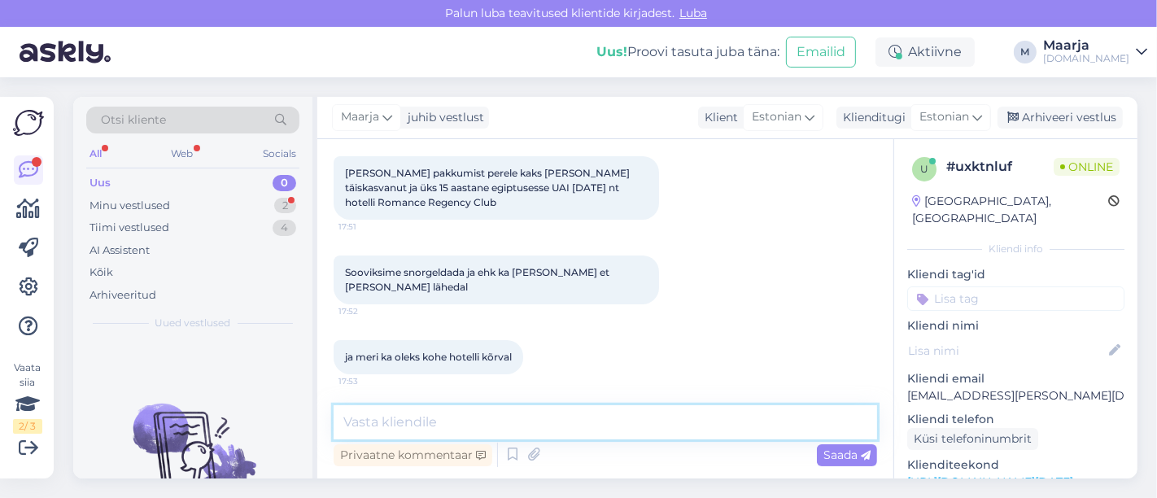
click at [457, 426] on textarea at bounding box center [604, 422] width 543 height 34
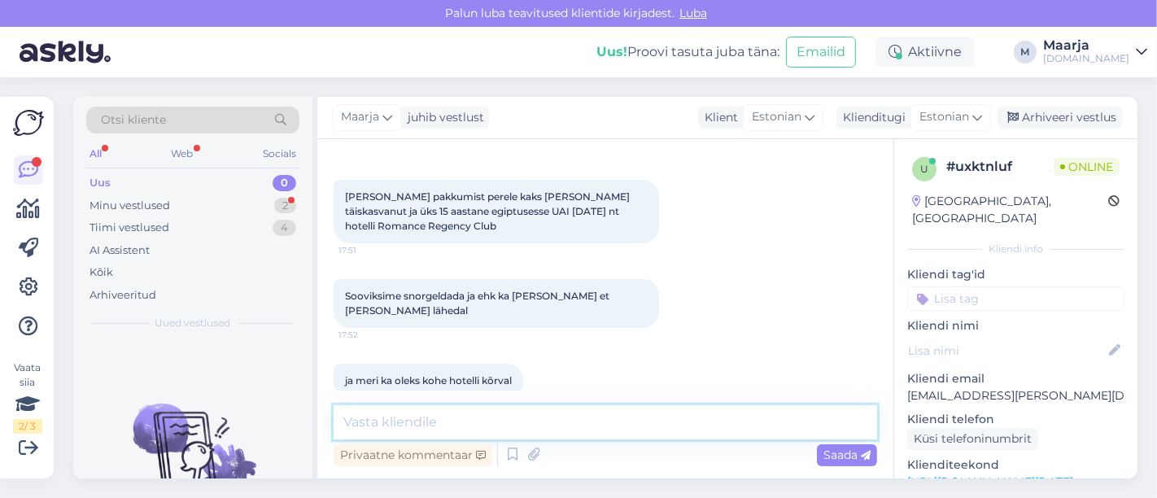
scroll to position [45, 0]
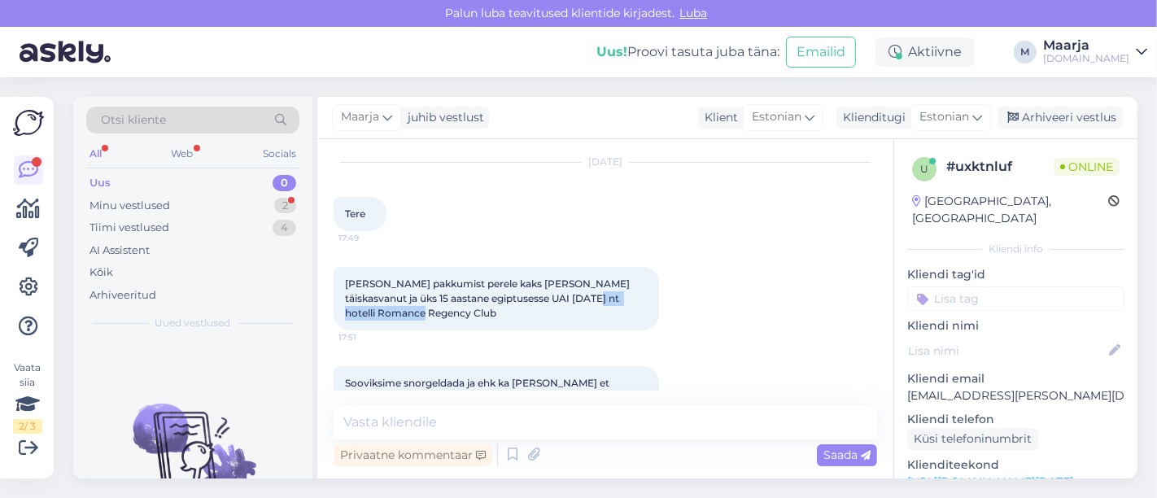
drag, startPoint x: 556, startPoint y: 298, endPoint x: 586, endPoint y: 316, distance: 35.0
click at [586, 316] on div "[PERSON_NAME] pakkumist perele kaks [PERSON_NAME] täiskasvanut ja üks 15 aastan…" at bounding box center [495, 298] width 325 height 63
copy span "Romance Regency Club"
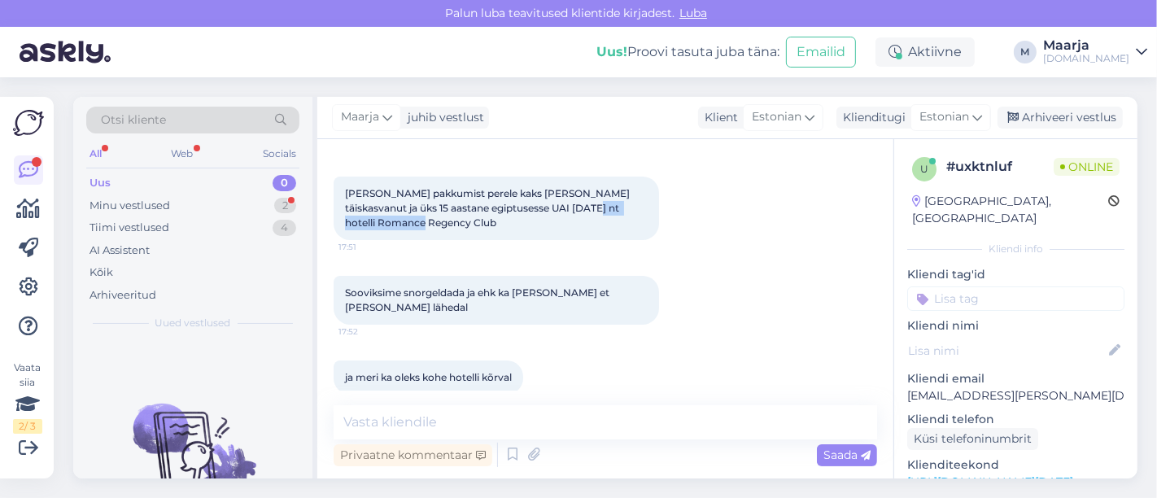
scroll to position [225, 0]
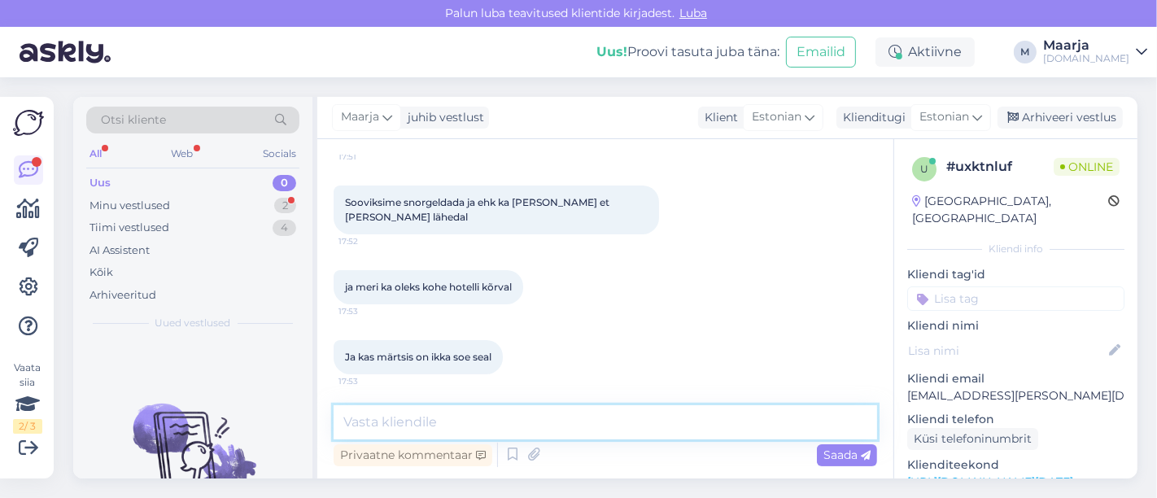
click at [437, 426] on textarea at bounding box center [604, 422] width 543 height 34
paste textarea "Romance Regency Club"
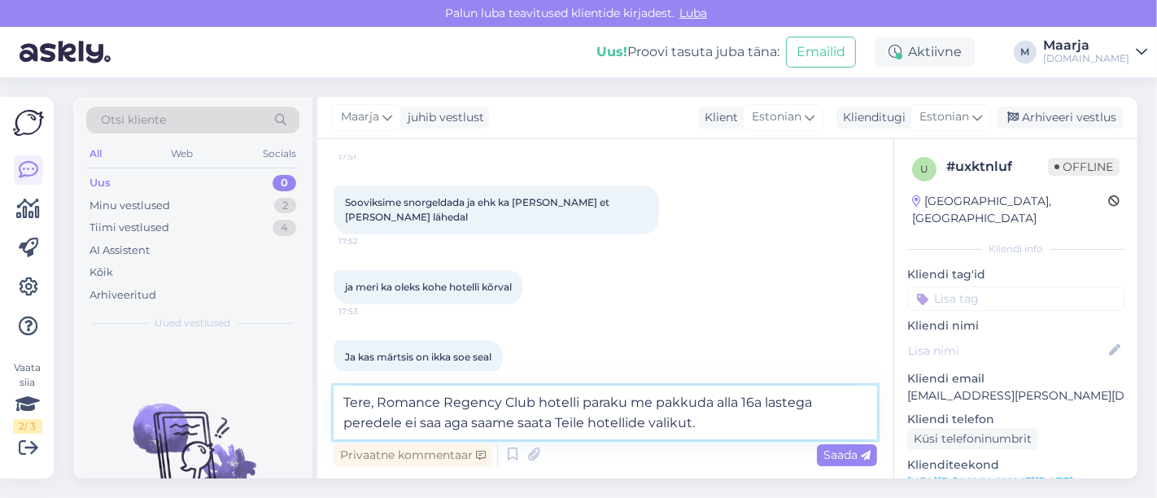
scroll to position [245, 0]
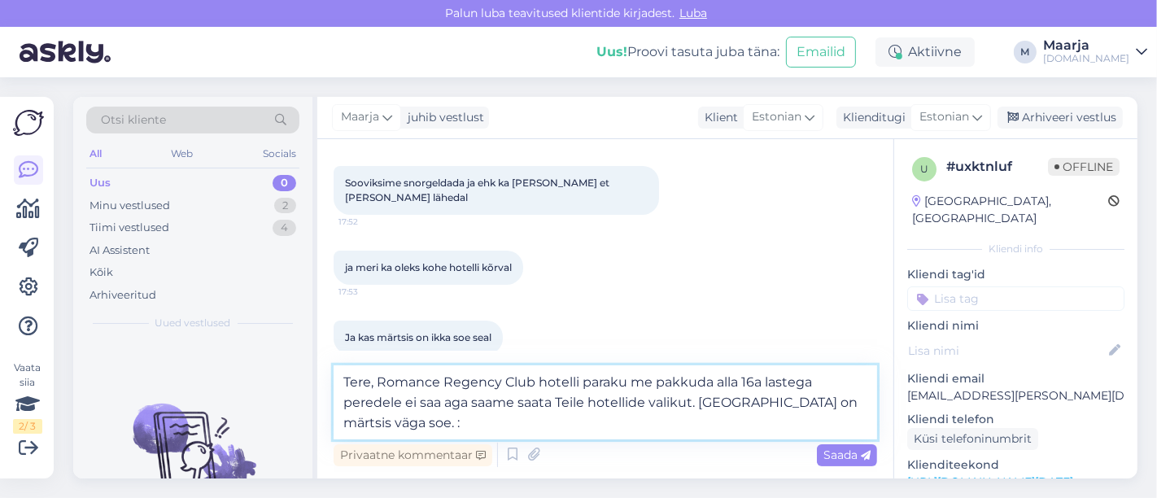
type textarea "Tere, Romance Regency Club hotelli paraku me pakkuda alla 16a lastega peredele …"
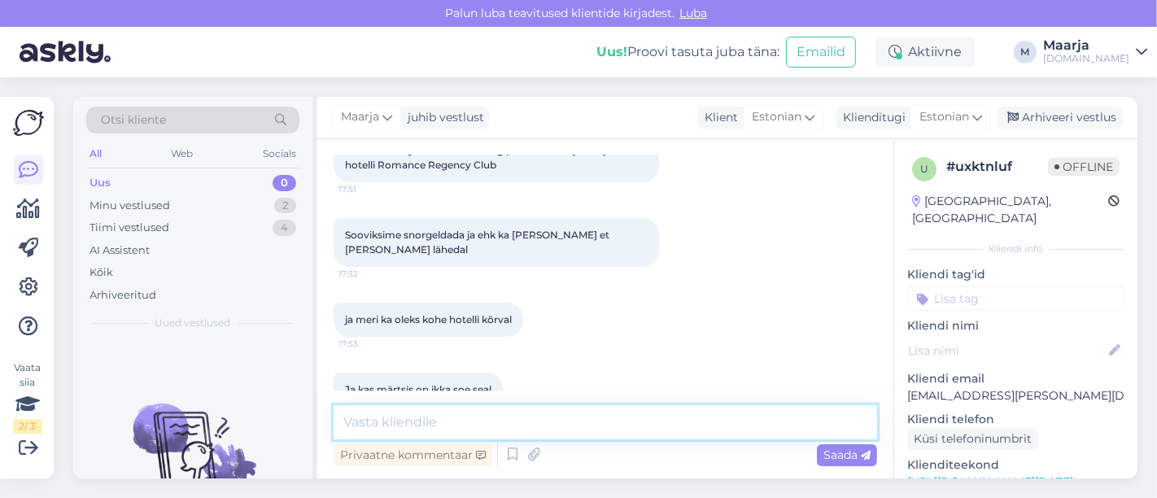
scroll to position [325, 0]
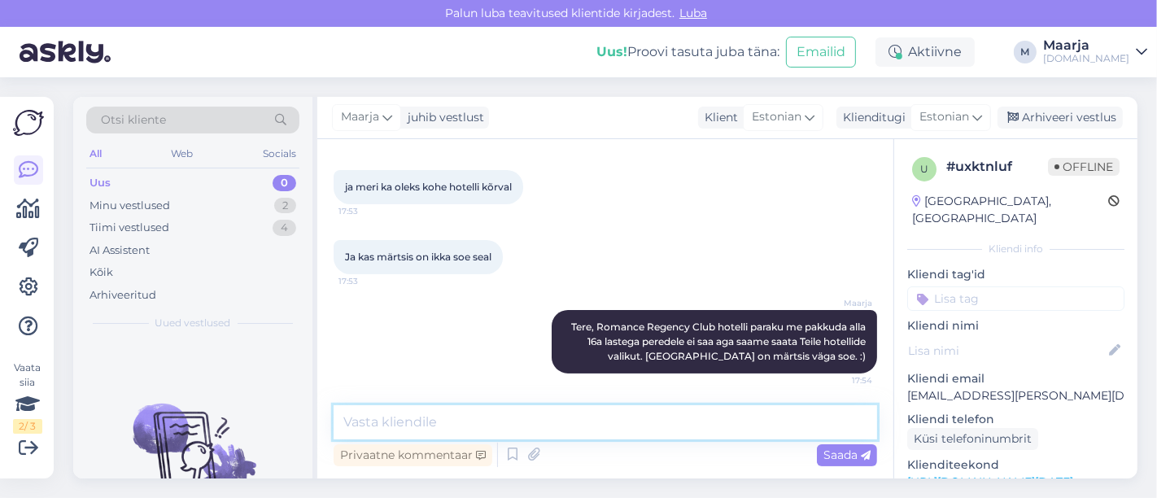
type textarea "P"
